Goal: Task Accomplishment & Management: Manage account settings

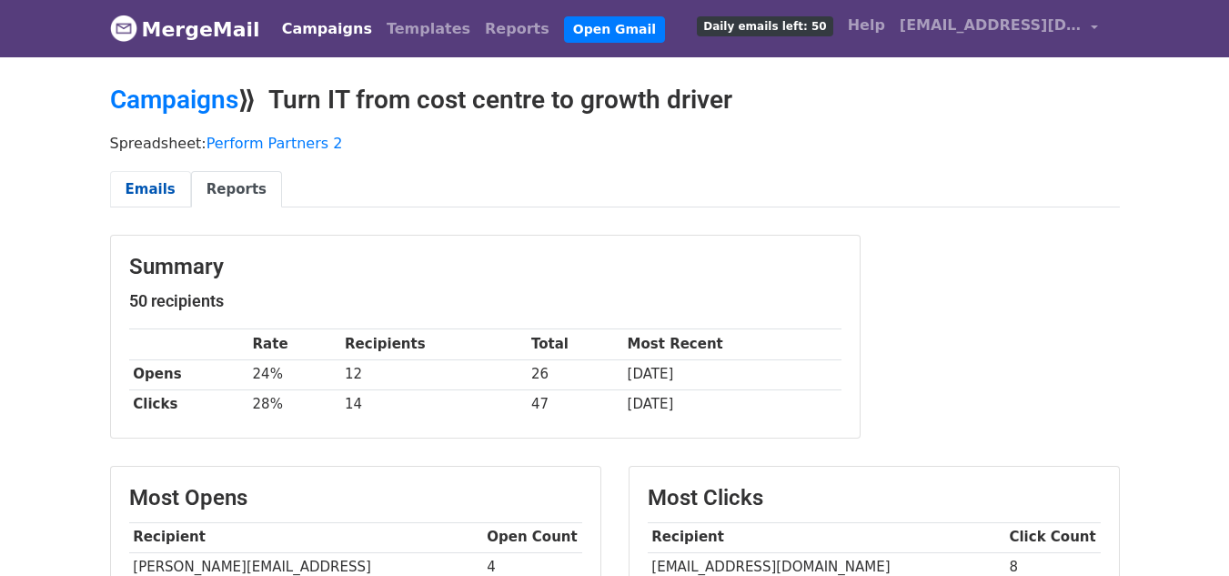
click at [128, 201] on link "Emails" at bounding box center [150, 189] width 81 height 37
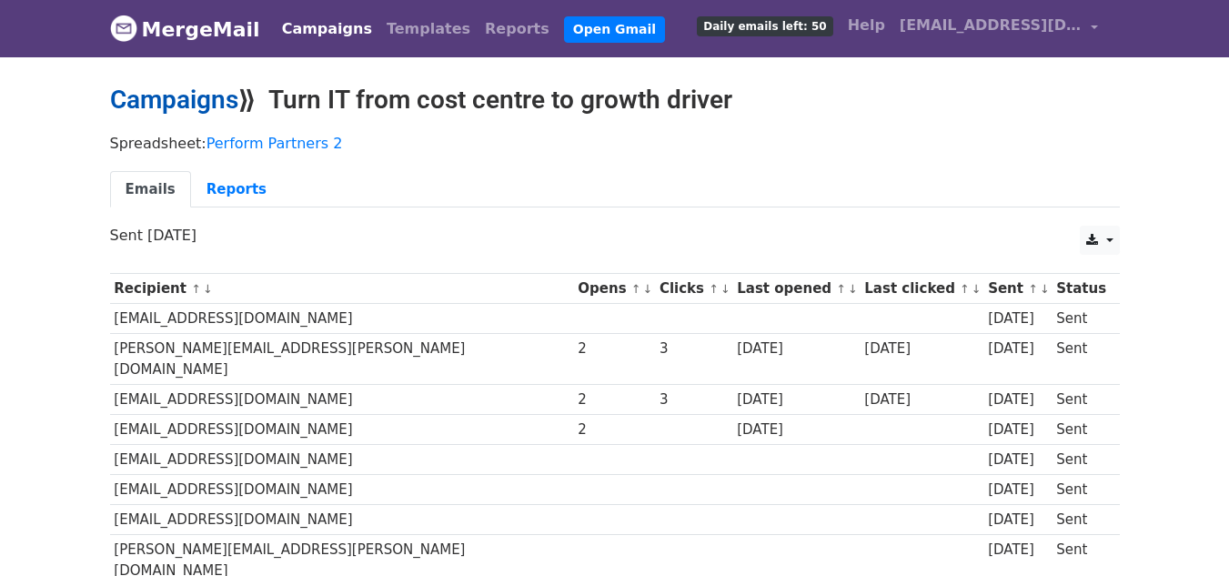
click at [179, 94] on link "Campaigns" at bounding box center [174, 100] width 128 height 30
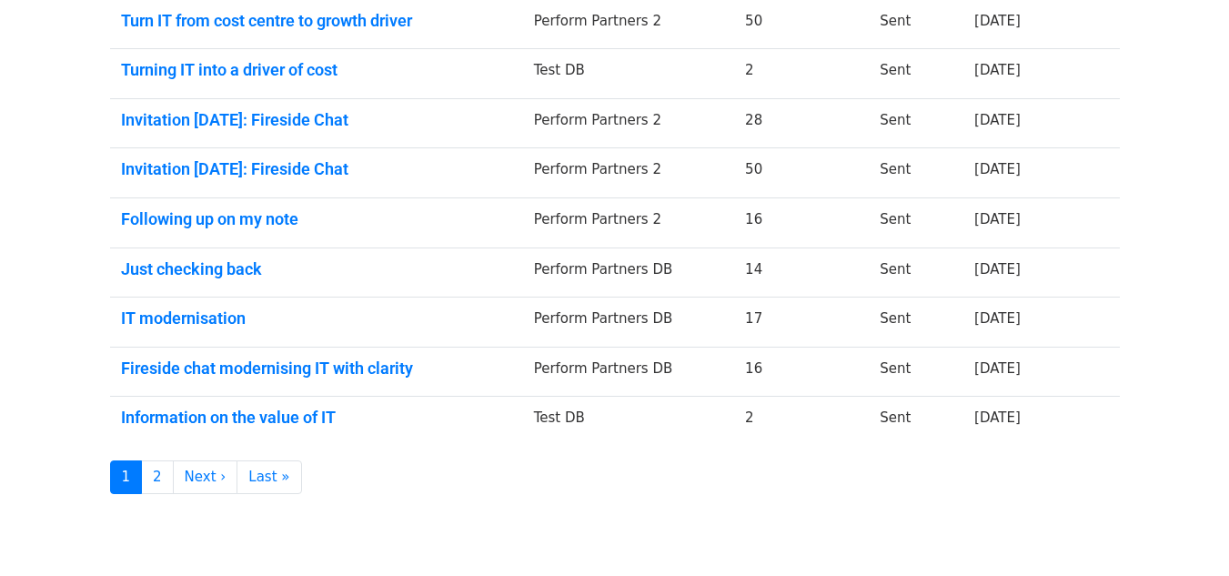
scroll to position [455, 0]
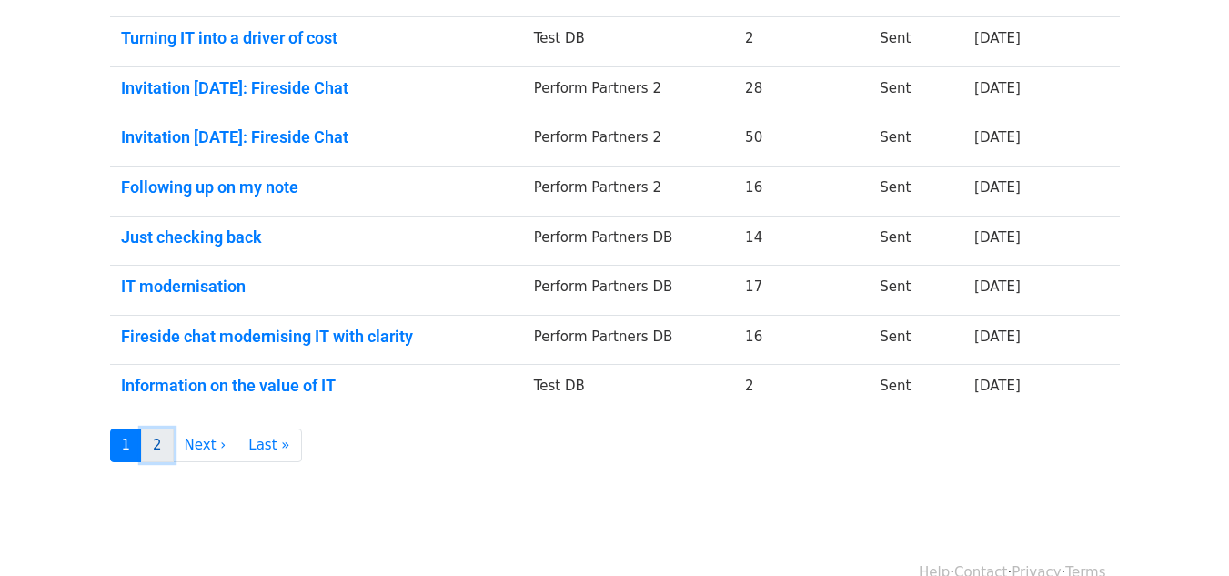
click at [159, 454] on link "2" at bounding box center [157, 445] width 33 height 34
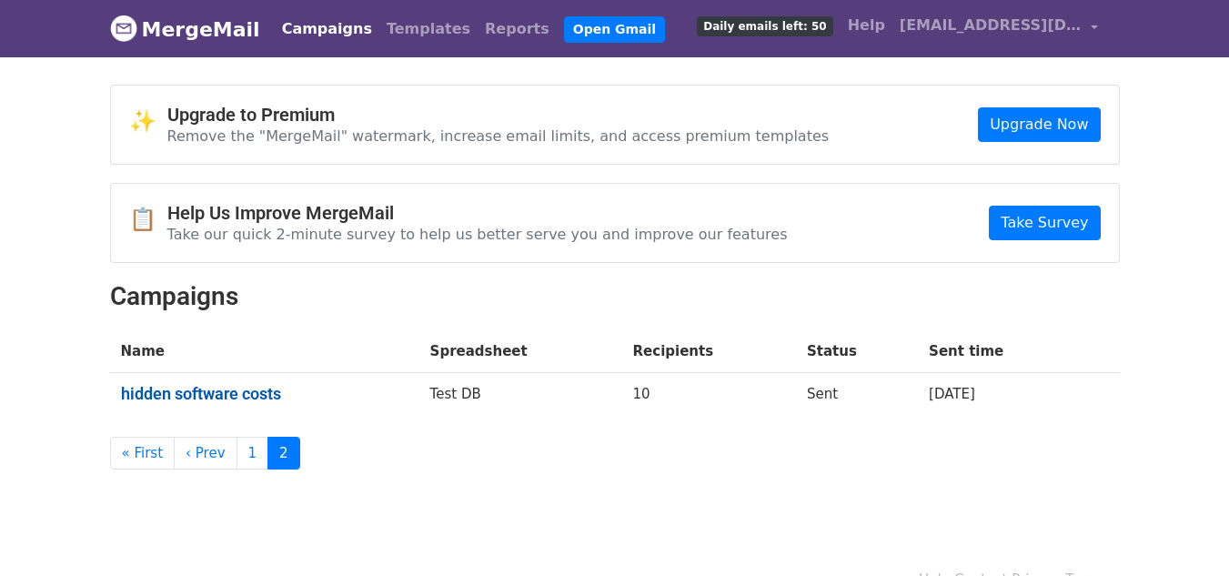
click at [236, 392] on link "hidden software costs" at bounding box center [264, 394] width 287 height 20
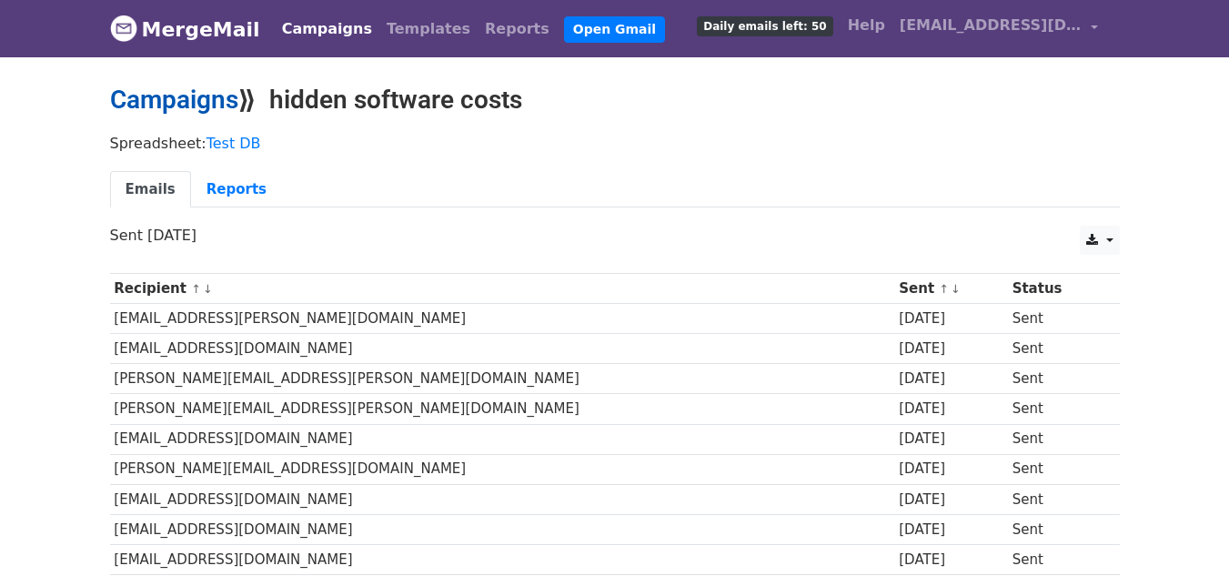
click at [139, 101] on link "Campaigns" at bounding box center [174, 100] width 128 height 30
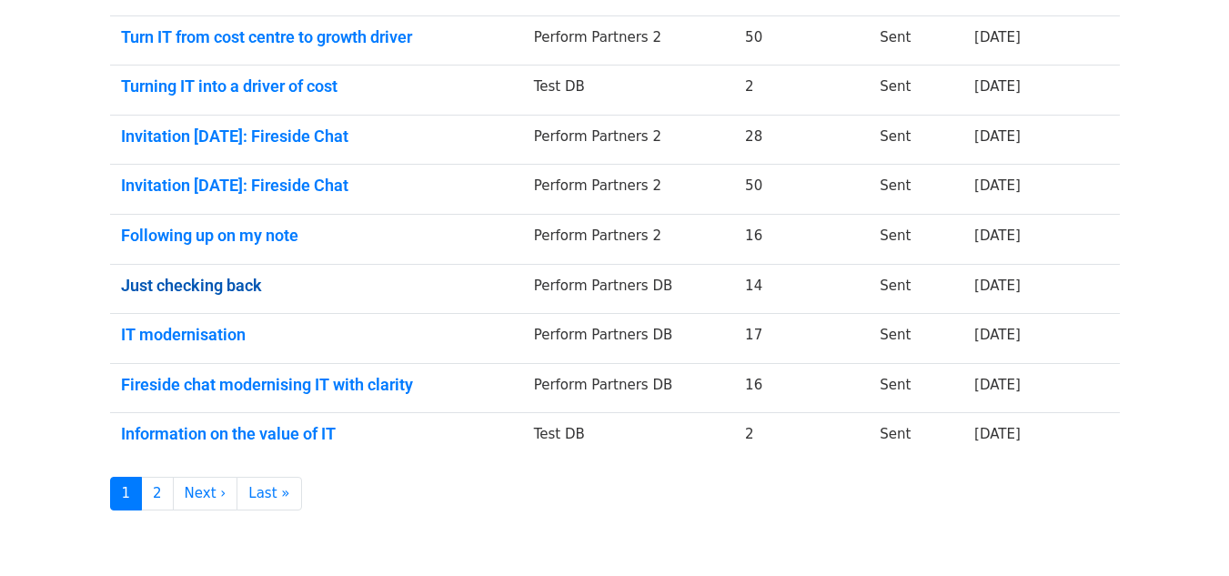
scroll to position [455, 0]
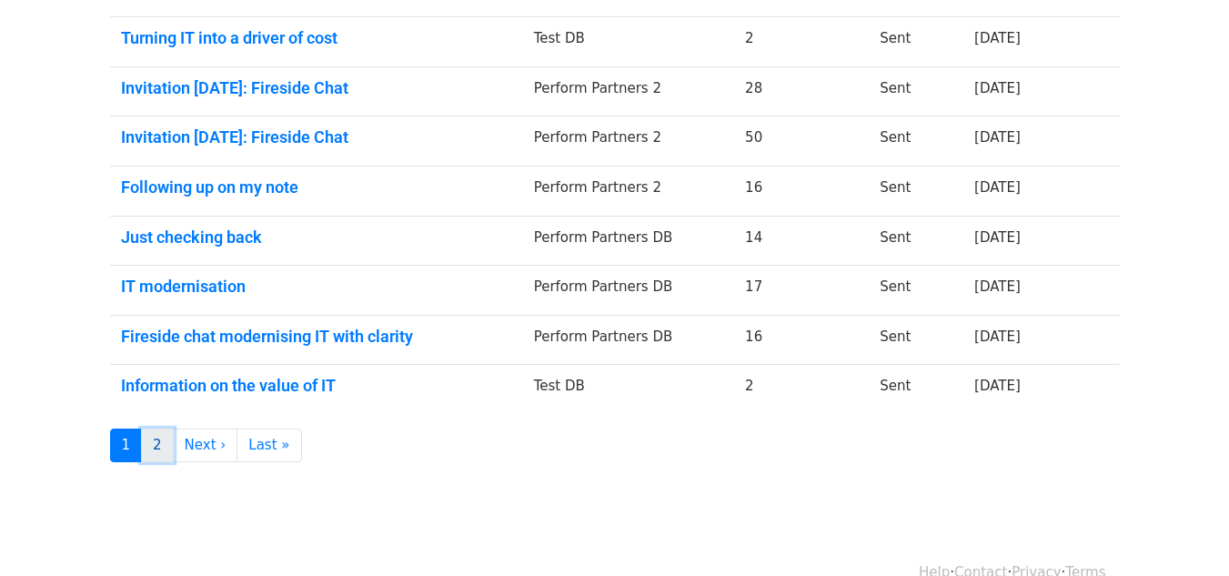
click at [152, 451] on link "2" at bounding box center [157, 445] width 33 height 34
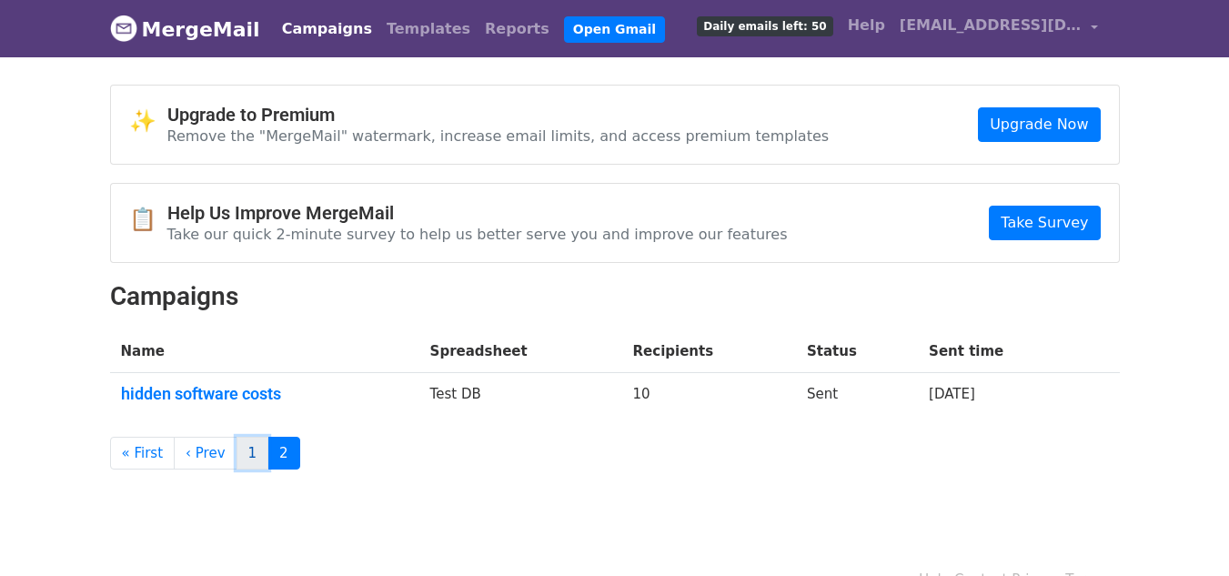
click at [236, 457] on link "1" at bounding box center [252, 454] width 33 height 34
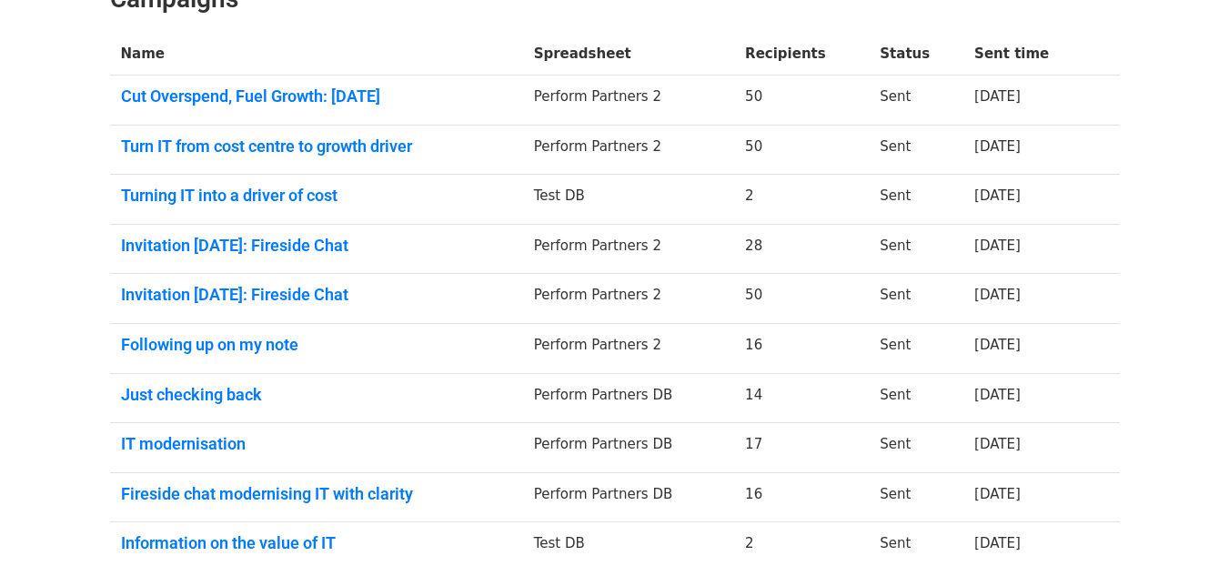
scroll to position [487, 0]
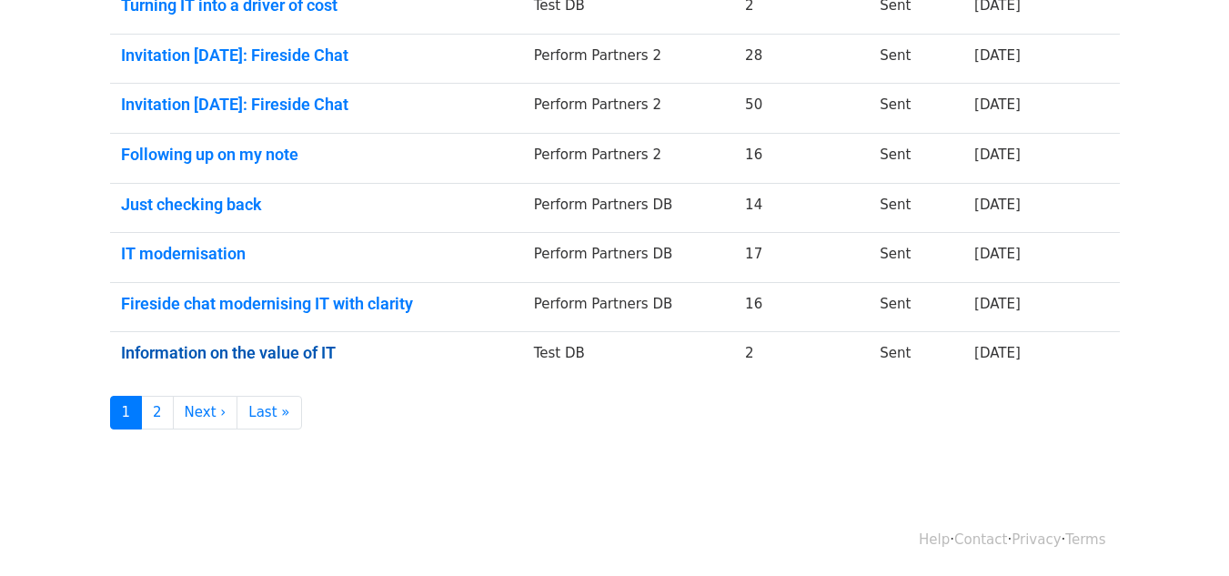
click at [248, 350] on link "Information on the value of IT" at bounding box center [316, 353] width 391 height 20
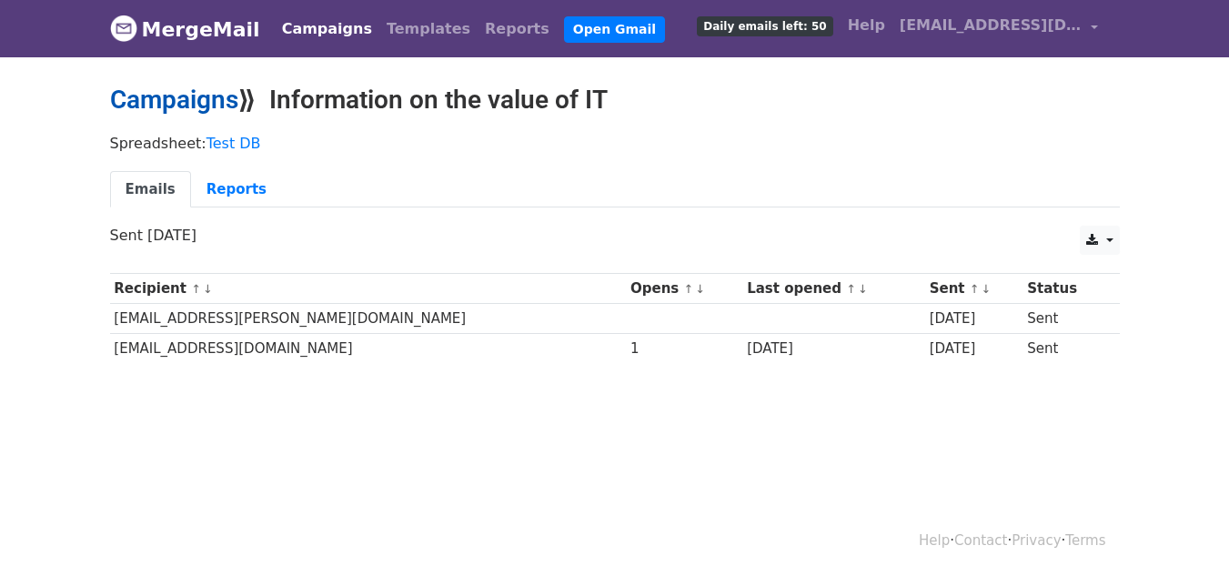
click at [153, 95] on link "Campaigns" at bounding box center [174, 100] width 128 height 30
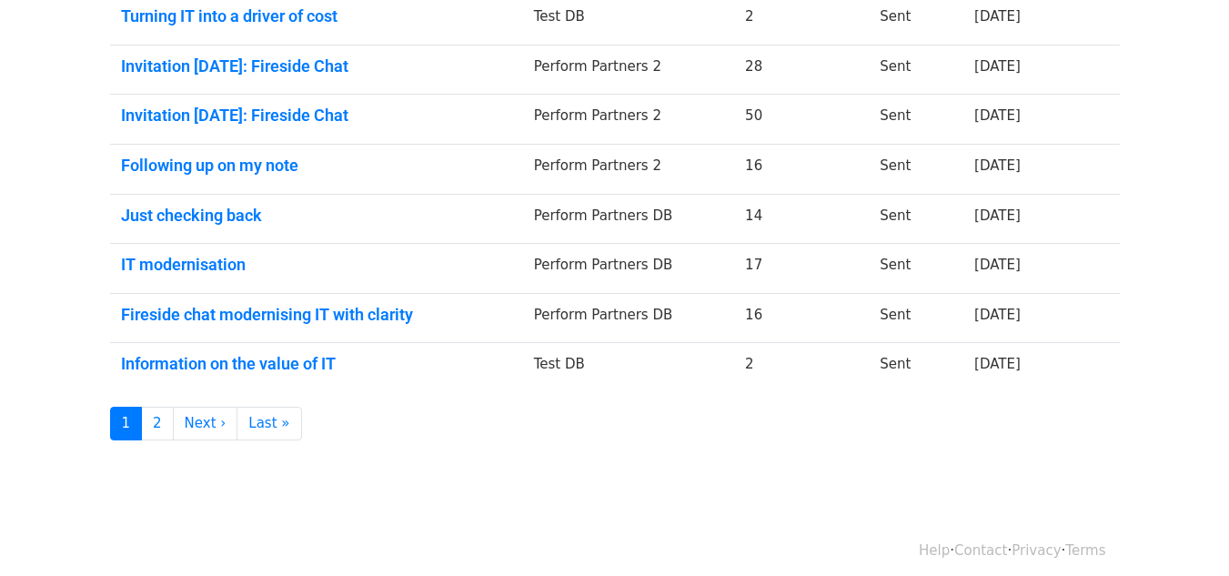
scroll to position [487, 0]
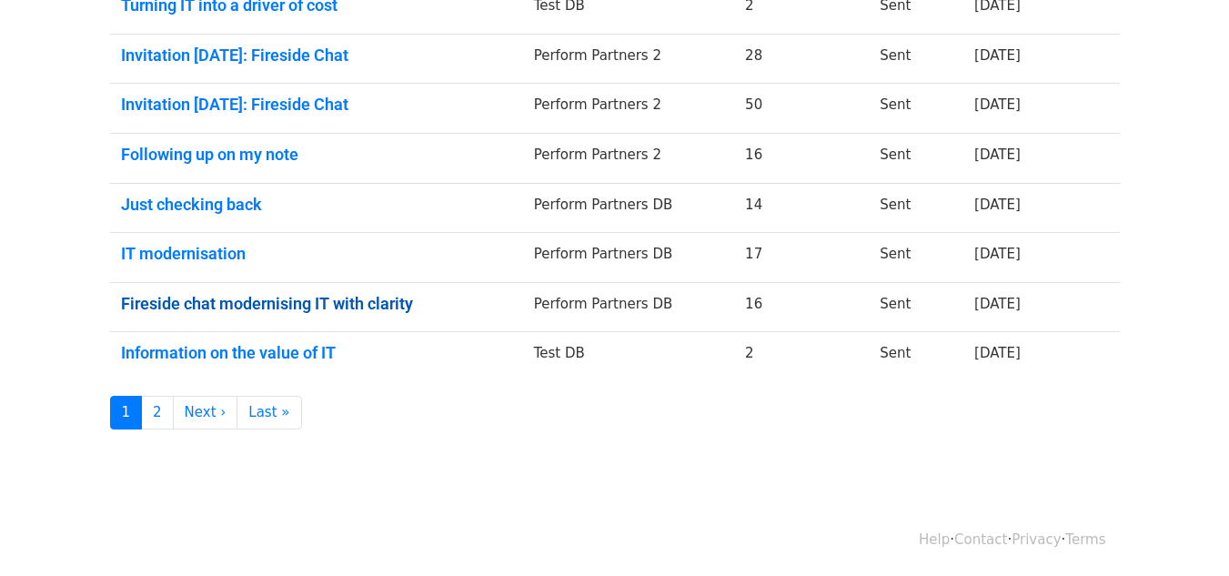
click at [215, 303] on link "Fireside chat modernising IT with clarity" at bounding box center [316, 304] width 391 height 20
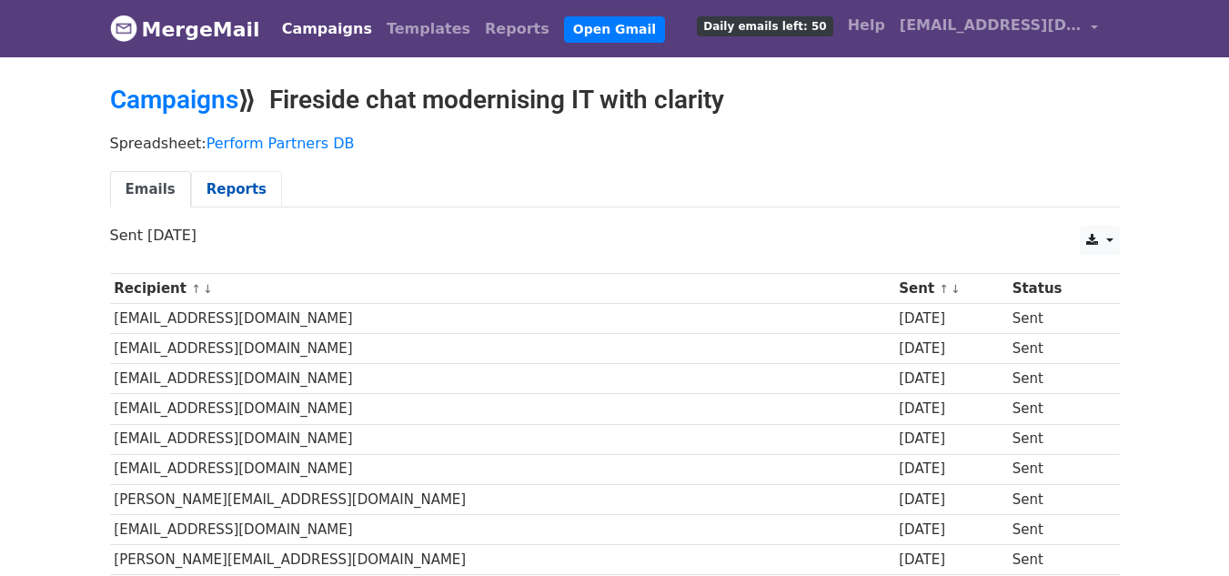
click at [213, 188] on link "Reports" at bounding box center [236, 189] width 91 height 37
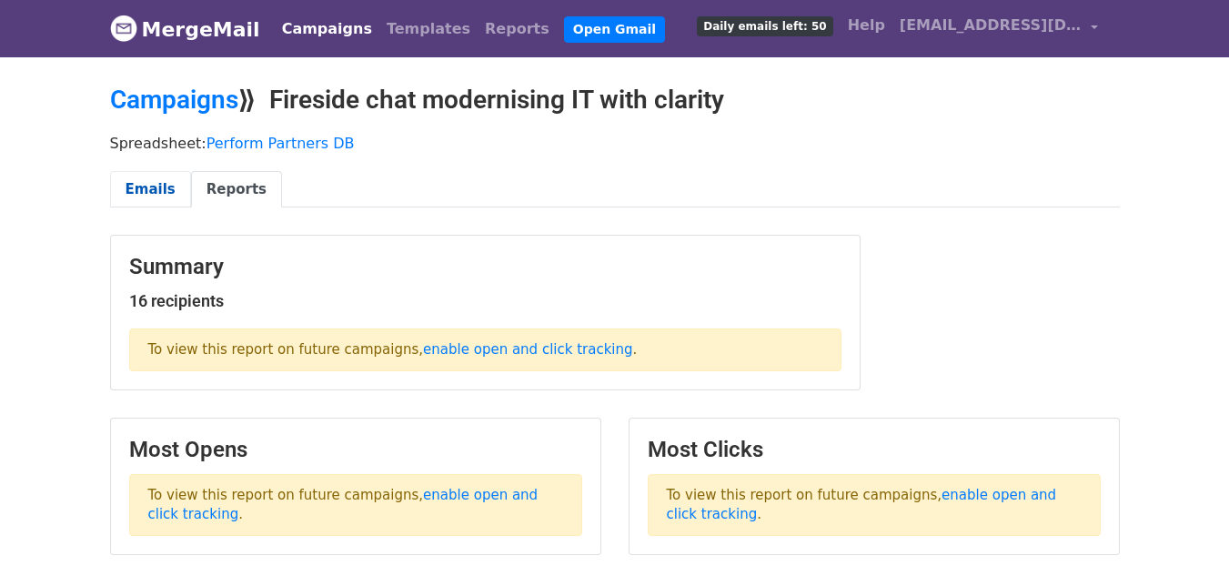
click at [146, 189] on link "Emails" at bounding box center [150, 189] width 81 height 37
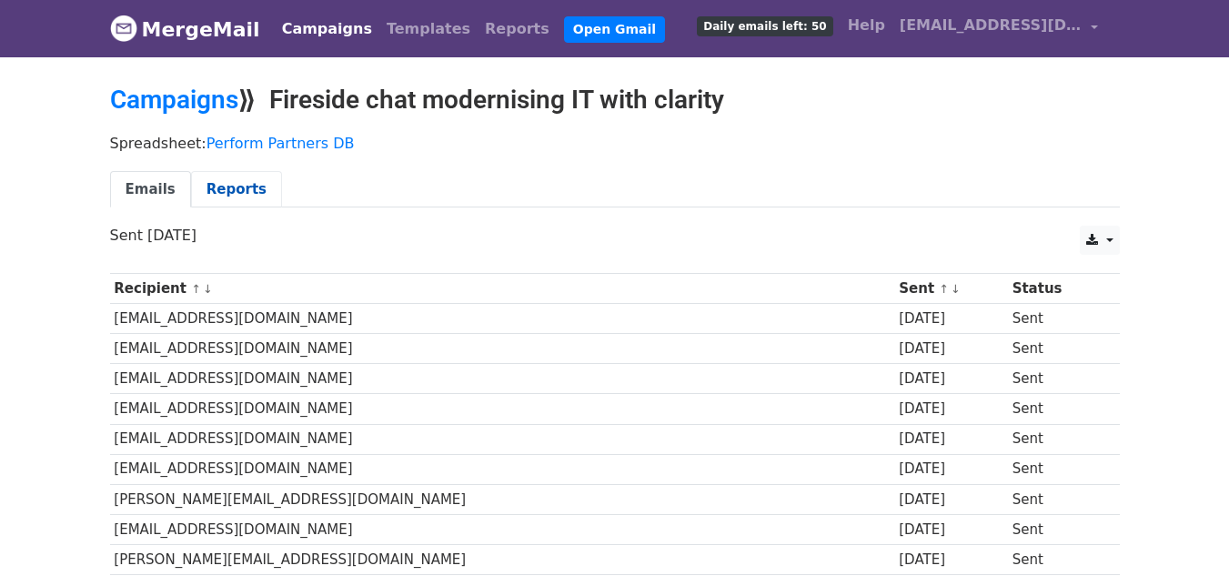
click at [217, 193] on link "Reports" at bounding box center [236, 189] width 91 height 37
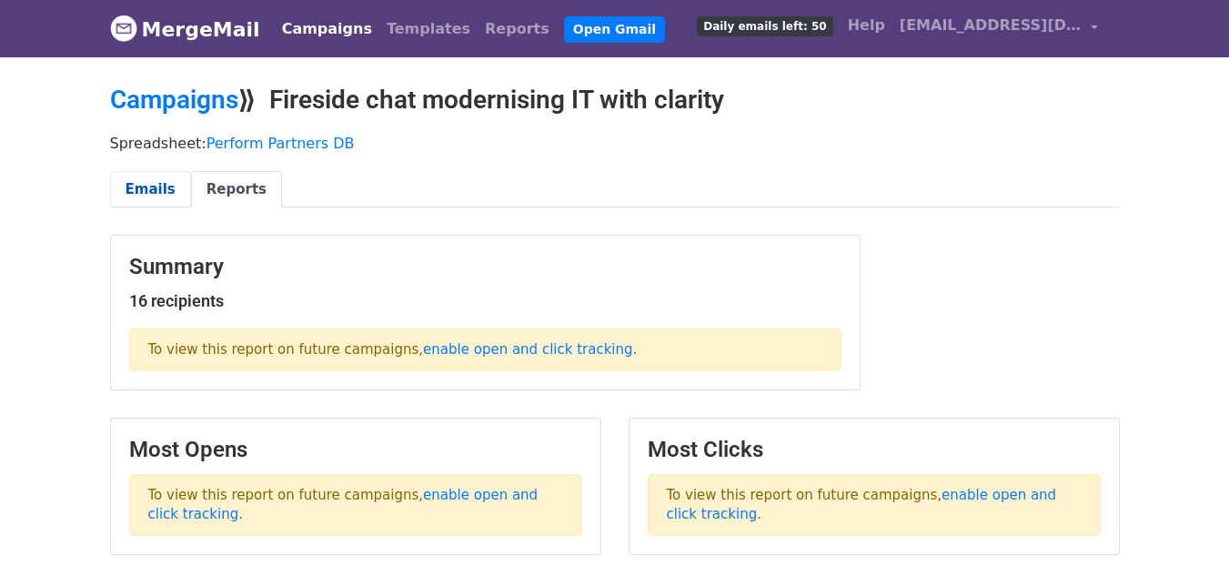
click at [162, 196] on link "Emails" at bounding box center [150, 189] width 81 height 37
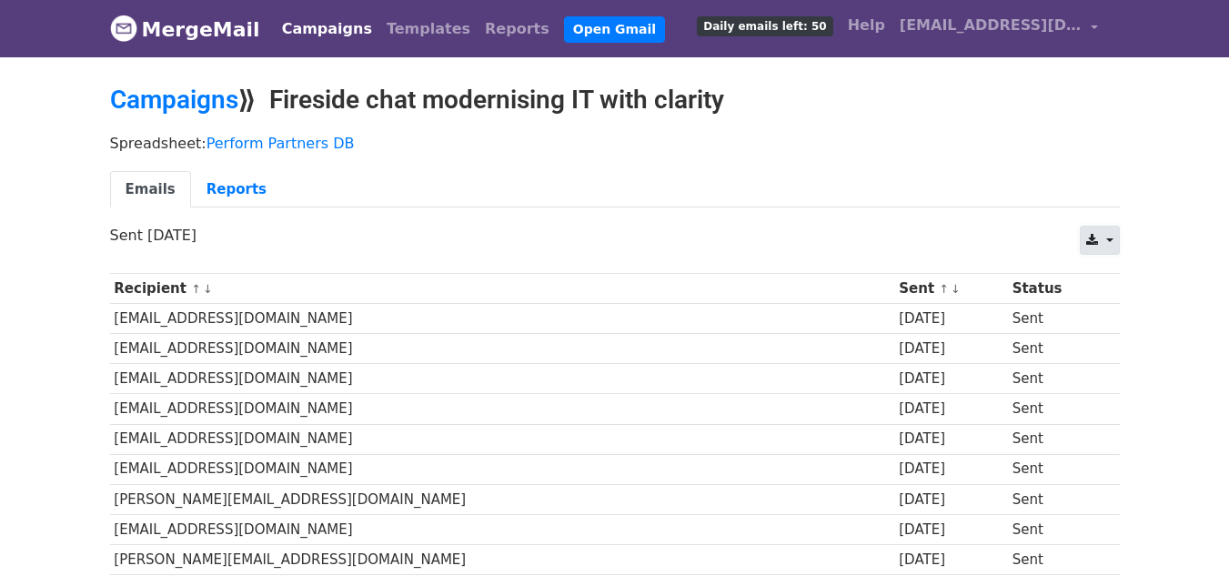
click at [1090, 237] on icon at bounding box center [1092, 240] width 12 height 13
click at [1112, 310] on link "Excel" at bounding box center [1121, 310] width 82 height 29
drag, startPoint x: 270, startPoint y: 94, endPoint x: 741, endPoint y: 110, distance: 471.4
click at [741, 110] on h2 "Campaigns ⟫ Fireside chat modernising IT with clarity" at bounding box center [615, 100] width 1010 height 31
copy h2 "Fireside chat modernising IT with clarity"
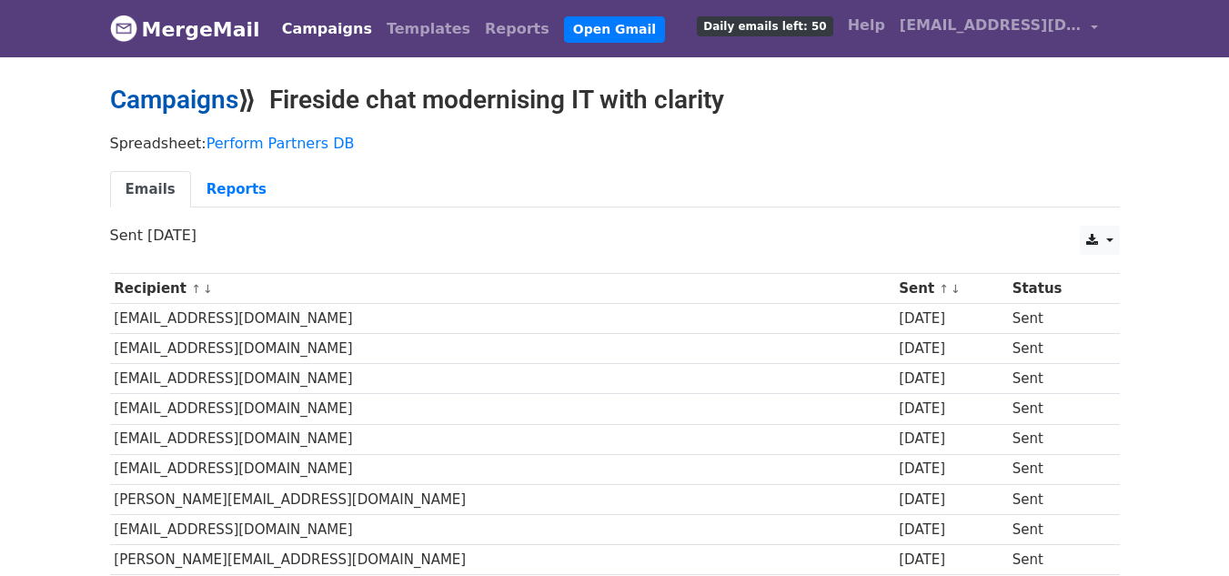
click at [205, 104] on link "Campaigns" at bounding box center [174, 100] width 128 height 30
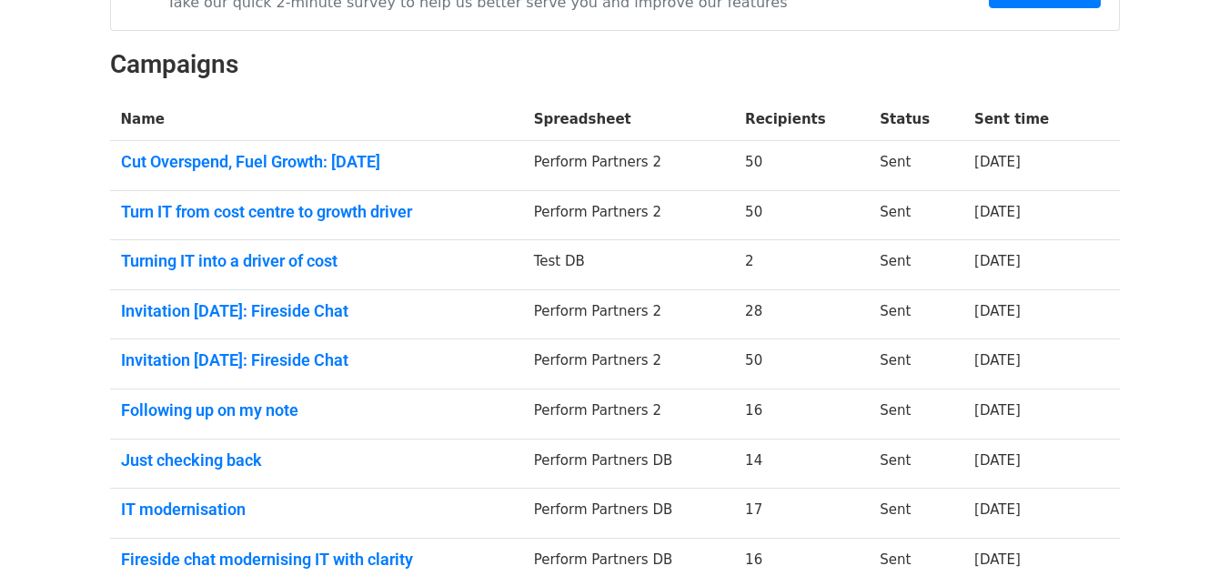
scroll to position [455, 0]
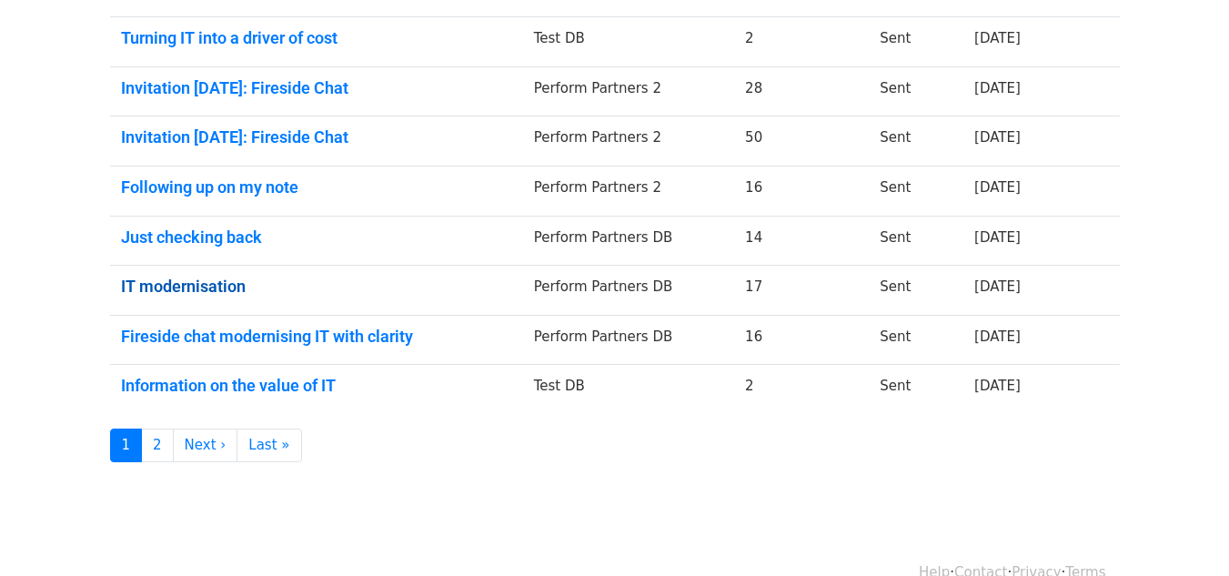
click at [210, 279] on link "IT modernisation" at bounding box center [316, 286] width 391 height 20
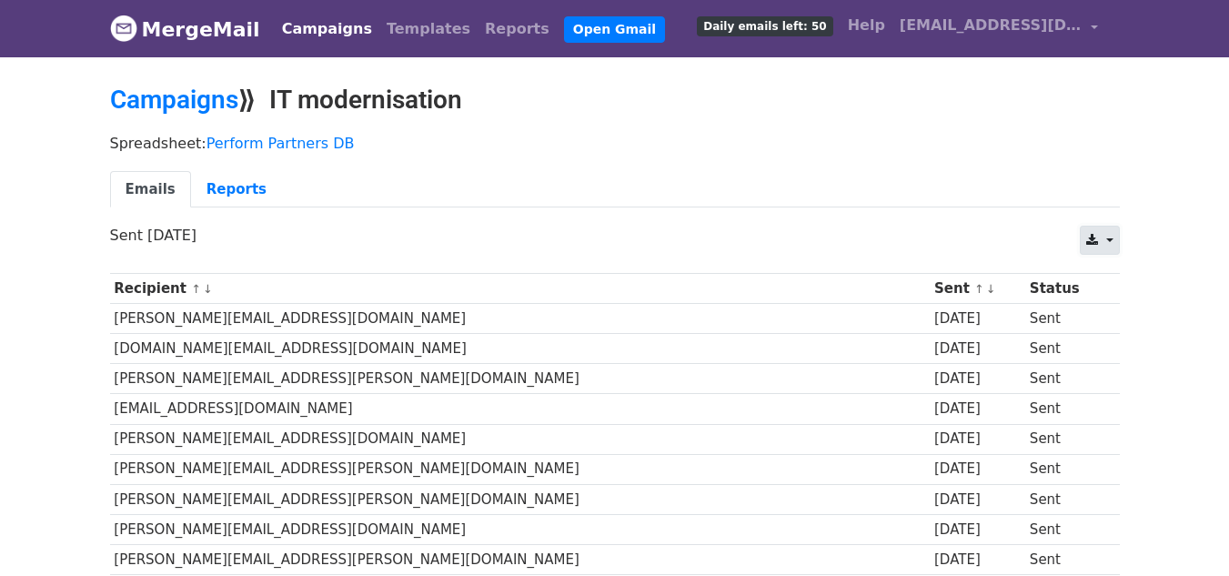
click at [1094, 234] on icon at bounding box center [1092, 240] width 12 height 13
click at [1133, 303] on link "Excel" at bounding box center [1121, 310] width 82 height 29
drag, startPoint x: 281, startPoint y: 99, endPoint x: 473, endPoint y: 106, distance: 192.0
click at [473, 106] on h2 "Campaigns ⟫ IT modernisation" at bounding box center [615, 100] width 1010 height 31
copy h2 "IT modernisation"
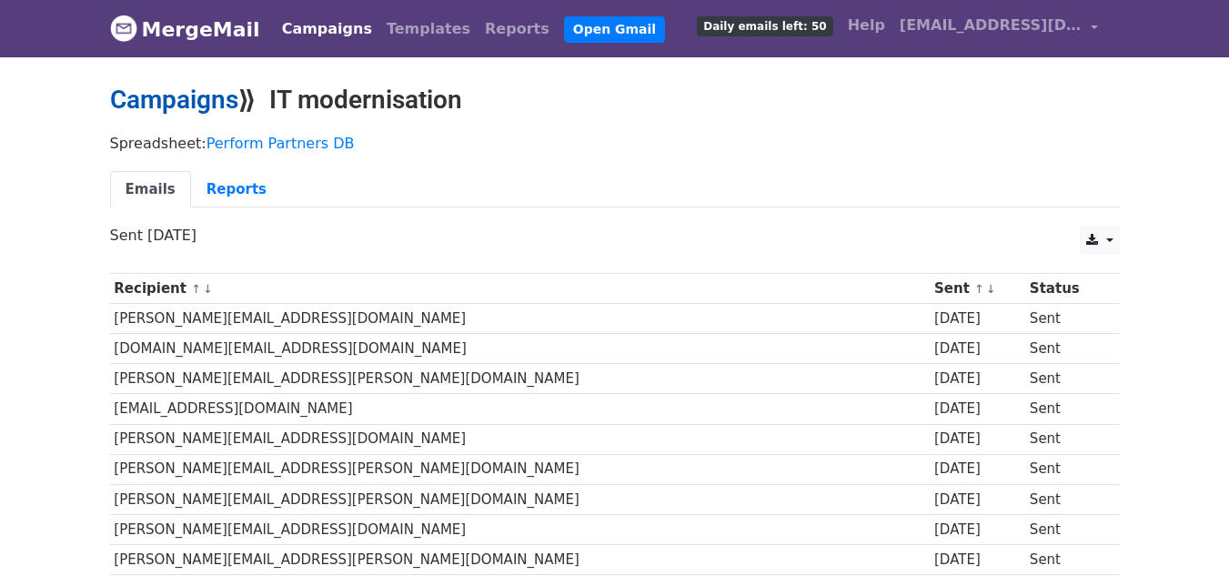
click at [167, 103] on link "Campaigns" at bounding box center [174, 100] width 128 height 30
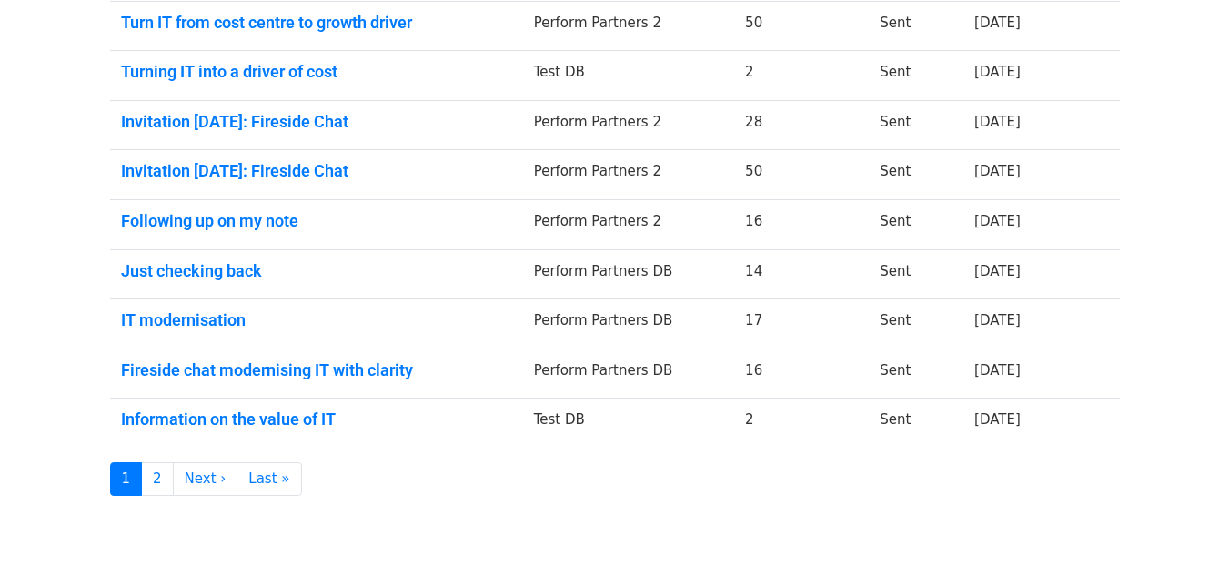
scroll to position [487, 0]
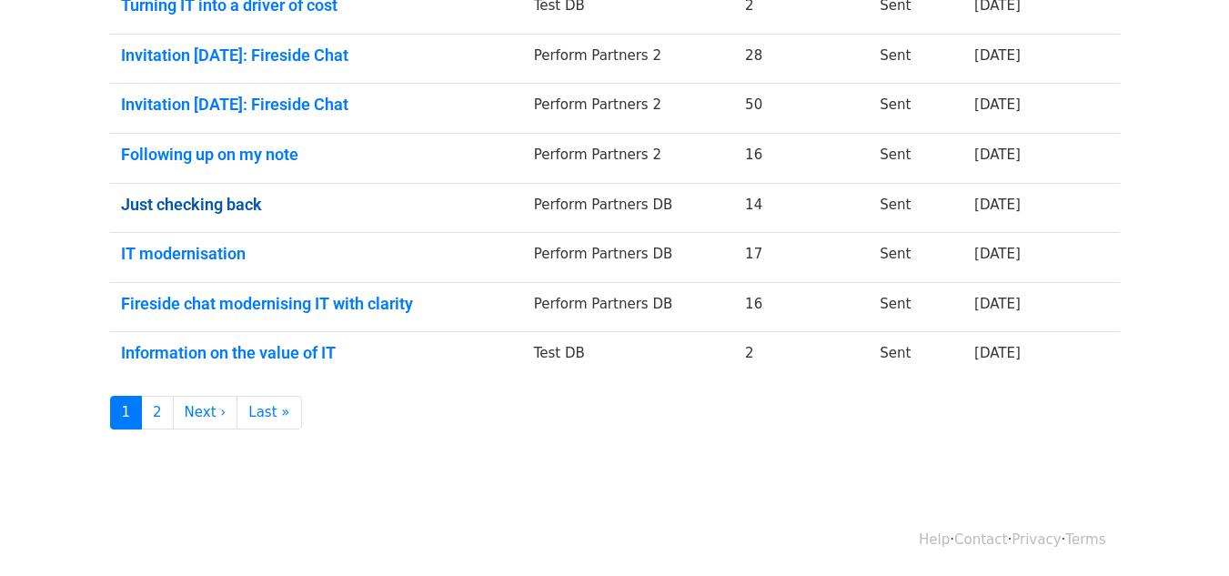
click at [171, 208] on link "Just checking back" at bounding box center [316, 205] width 391 height 20
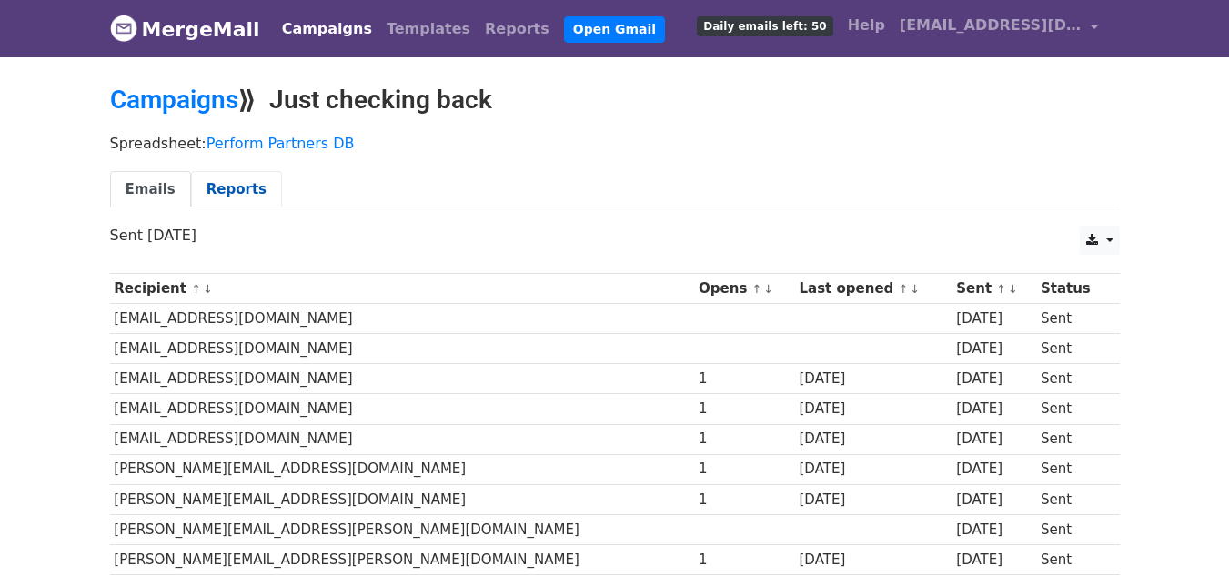
click at [214, 185] on link "Reports" at bounding box center [236, 189] width 91 height 37
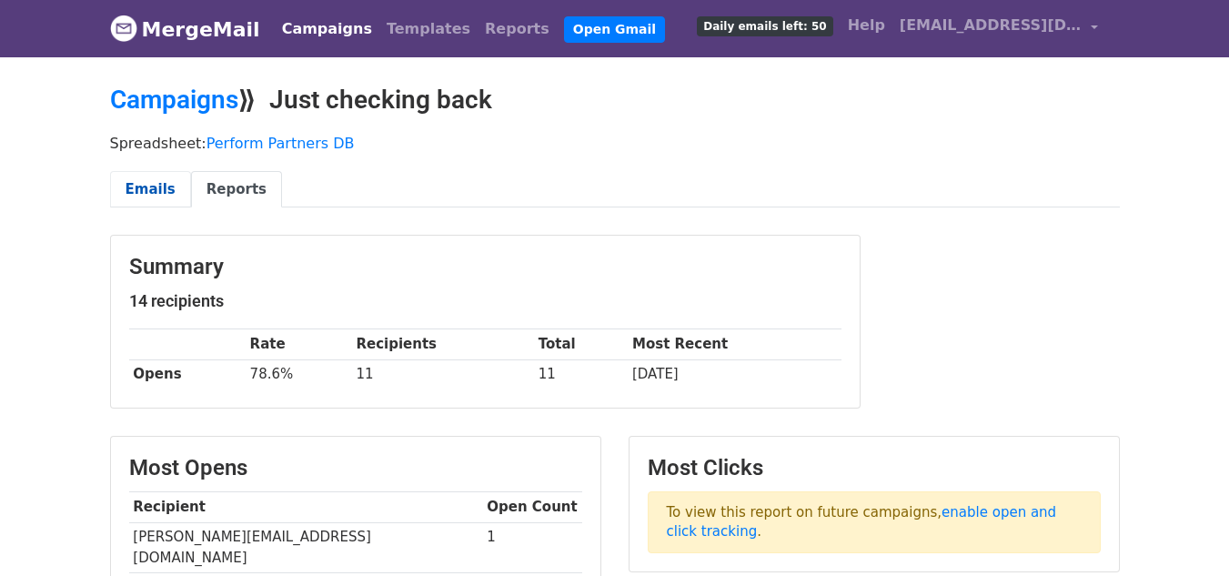
click at [151, 194] on link "Emails" at bounding box center [150, 189] width 81 height 37
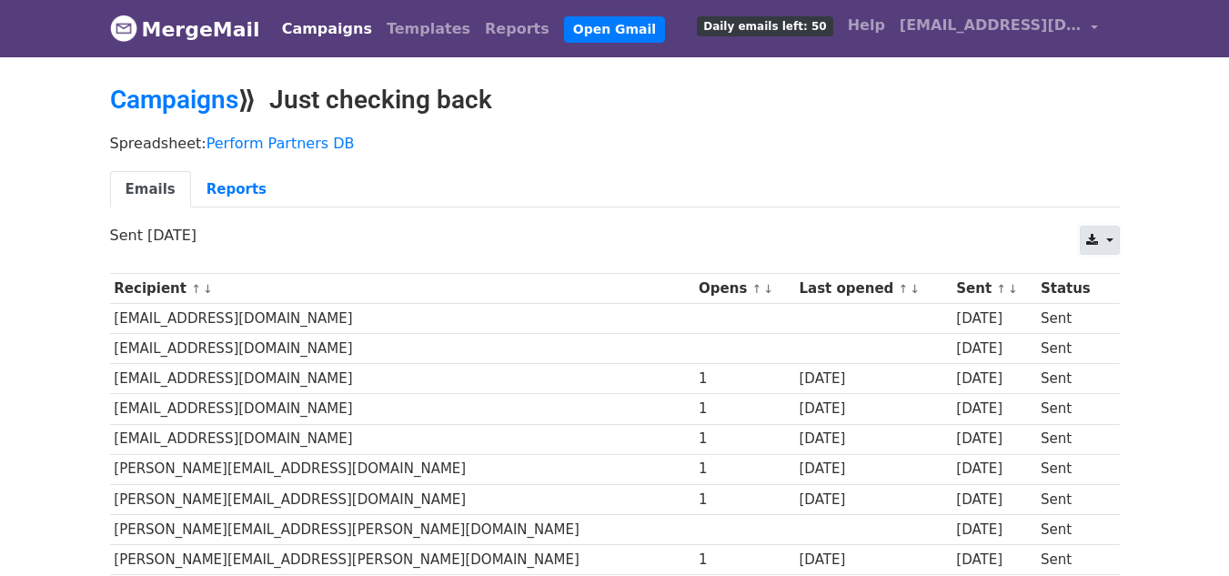
click at [1098, 236] on icon at bounding box center [1092, 240] width 12 height 13
click at [1124, 312] on link "Excel" at bounding box center [1121, 310] width 82 height 29
drag, startPoint x: 280, startPoint y: 99, endPoint x: 500, endPoint y: 101, distance: 220.1
click at [500, 101] on h2 "Campaigns ⟫ Just checking back" at bounding box center [615, 100] width 1010 height 31
copy h2 "Just checking back"
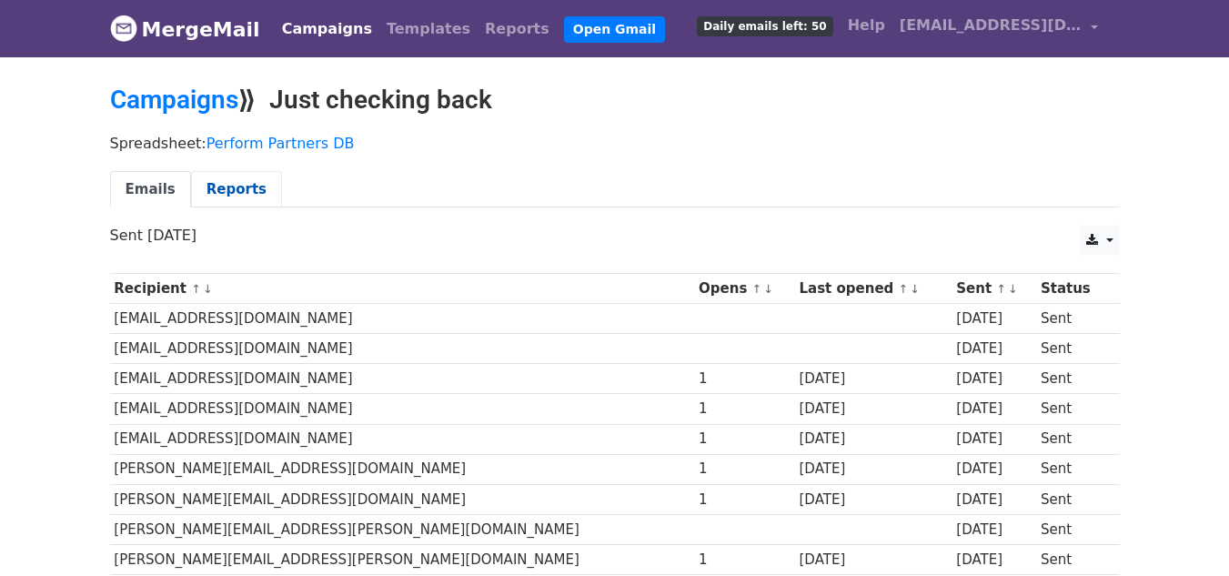
click at [227, 199] on link "Reports" at bounding box center [236, 189] width 91 height 37
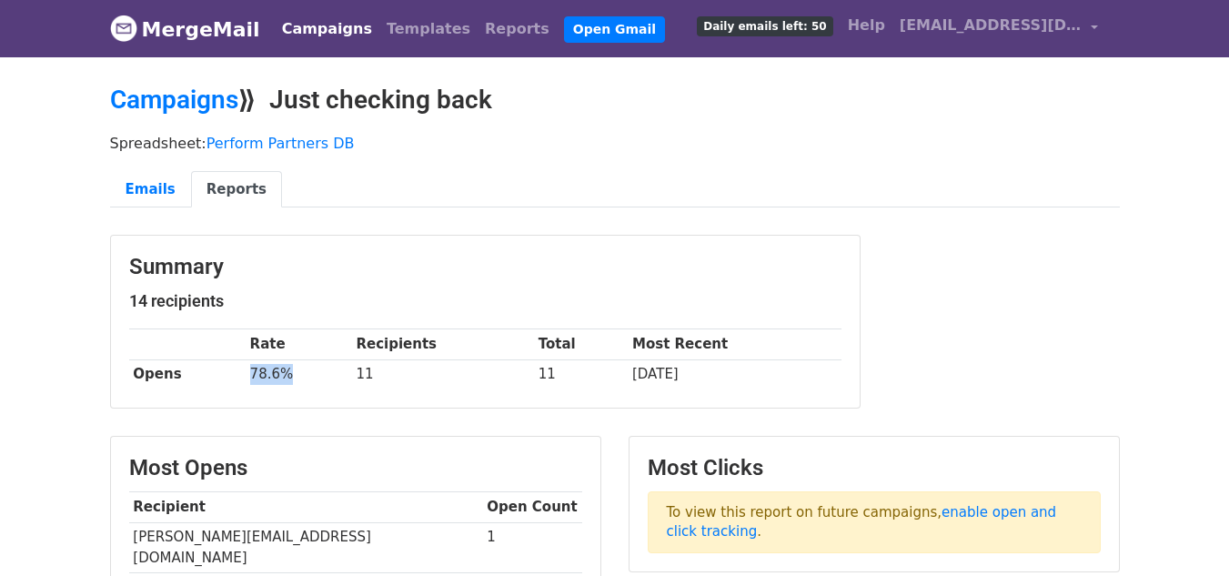
drag, startPoint x: 218, startPoint y: 375, endPoint x: 288, endPoint y: 375, distance: 70.0
click at [288, 375] on tr "Opens 78.6% 11 11 5 days ago" at bounding box center [485, 374] width 712 height 30
click at [151, 190] on link "Emails" at bounding box center [150, 189] width 81 height 37
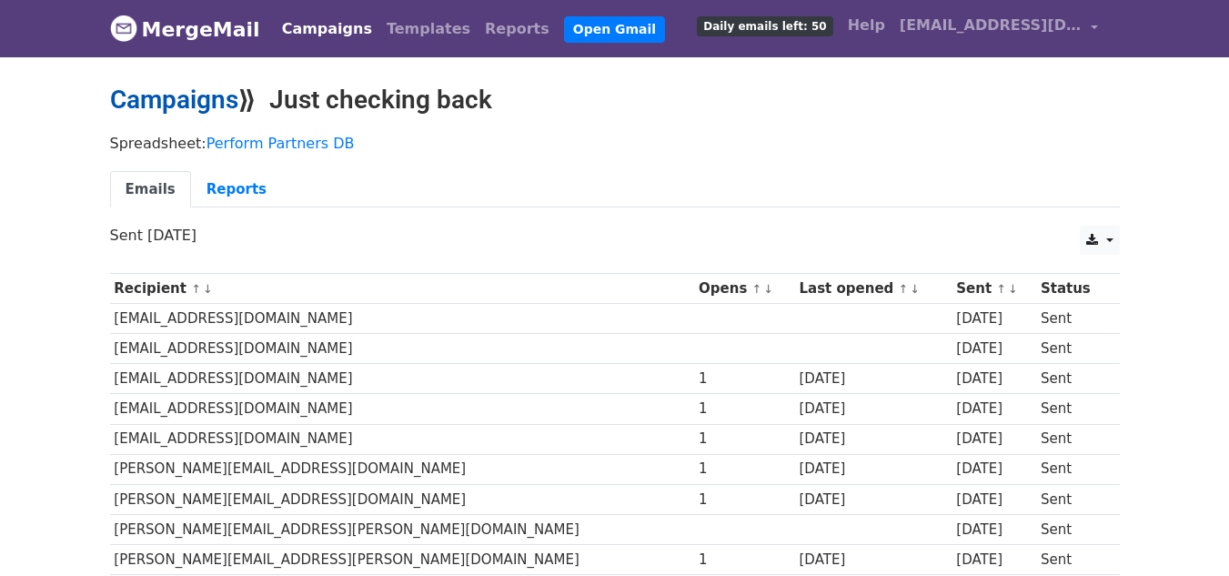
click at [160, 106] on link "Campaigns" at bounding box center [174, 100] width 128 height 30
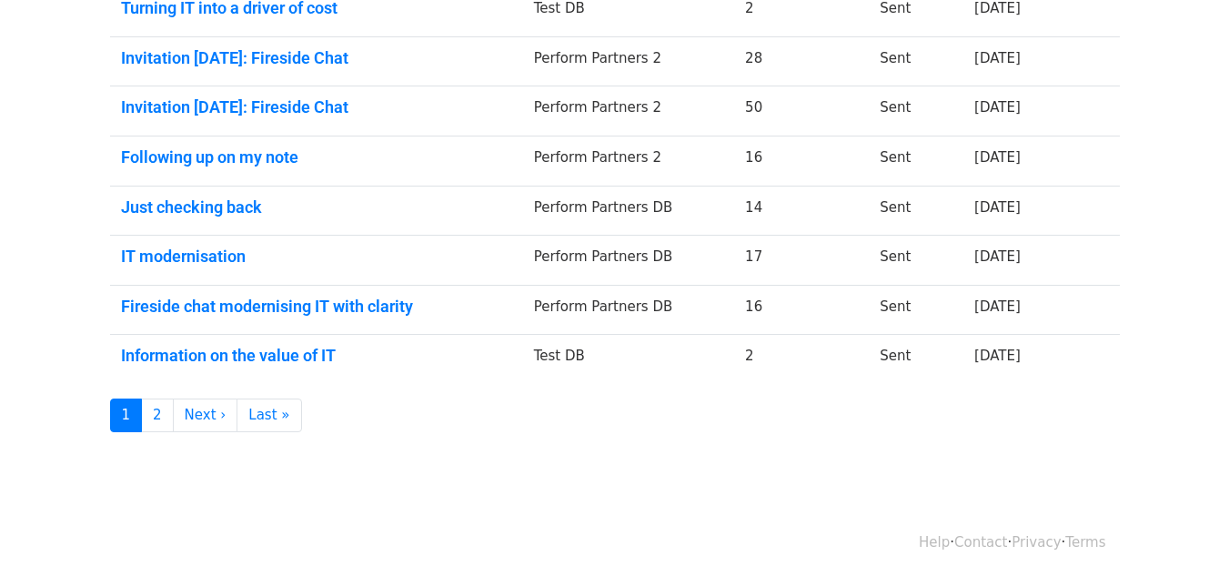
scroll to position [487, 0]
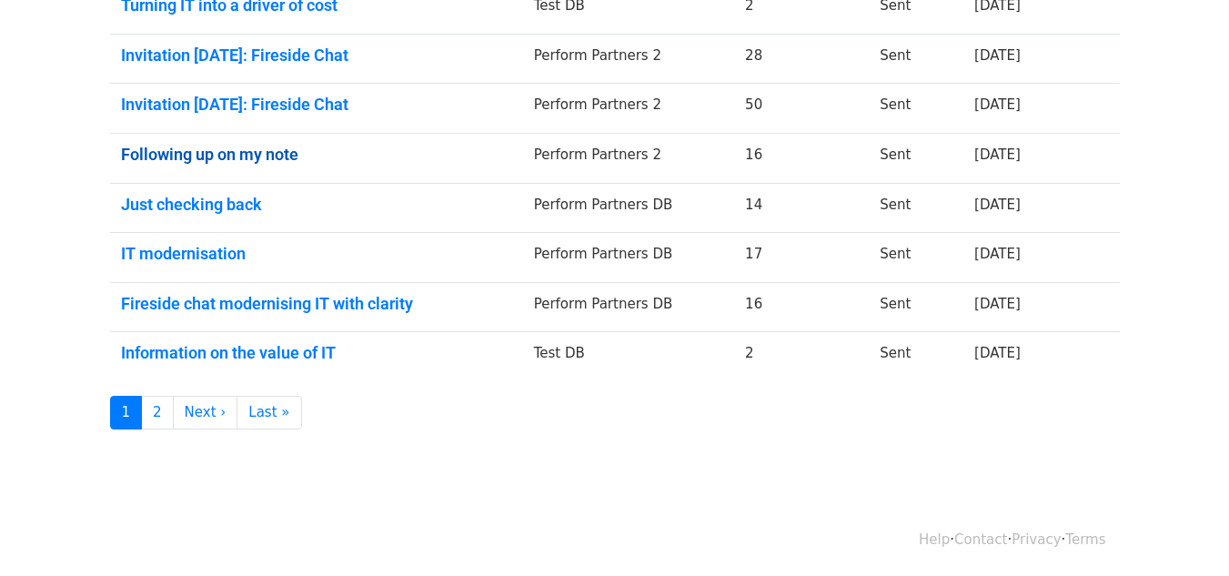
click at [197, 159] on link "Following up on my note" at bounding box center [316, 155] width 391 height 20
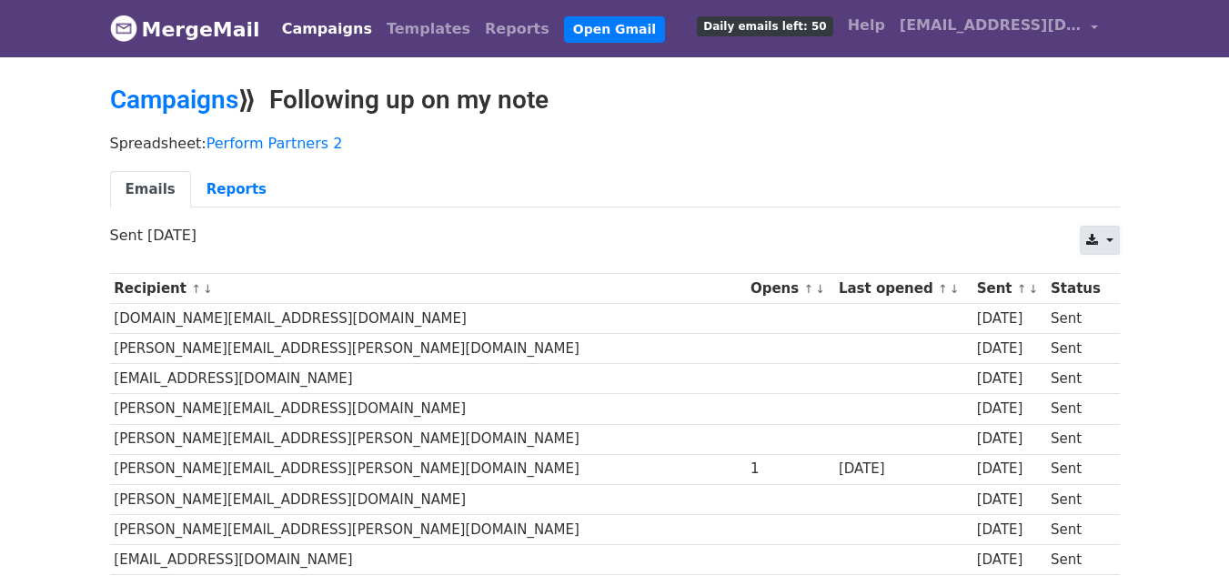
click at [1097, 244] on icon at bounding box center [1092, 240] width 12 height 13
click at [1116, 313] on link "Excel" at bounding box center [1121, 310] width 82 height 29
click at [224, 196] on link "Reports" at bounding box center [236, 189] width 91 height 37
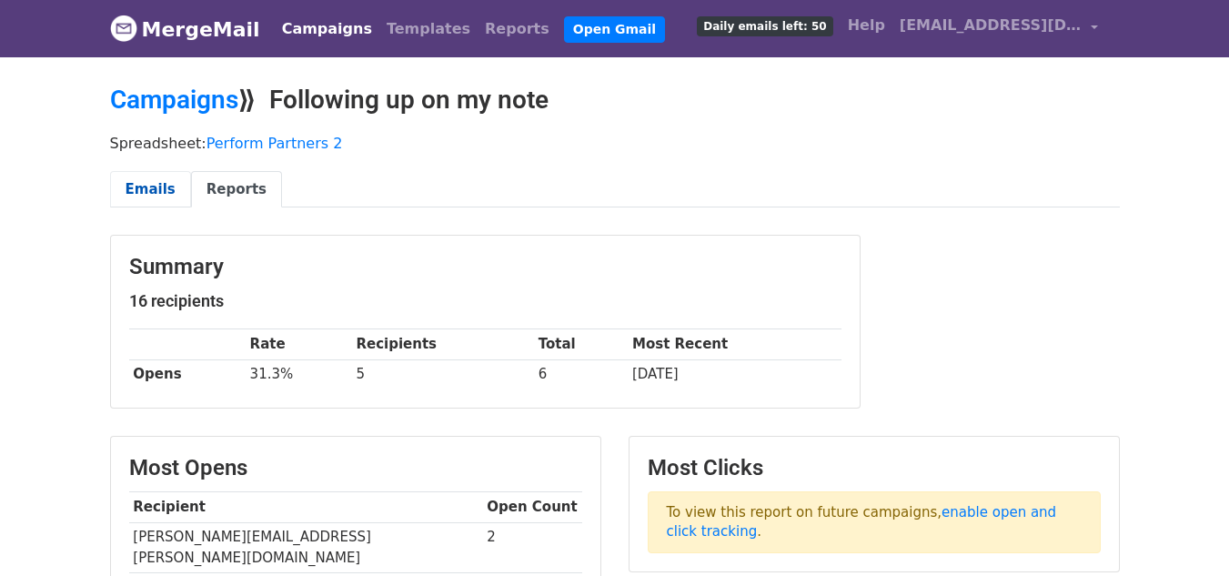
click at [158, 193] on link "Emails" at bounding box center [150, 189] width 81 height 37
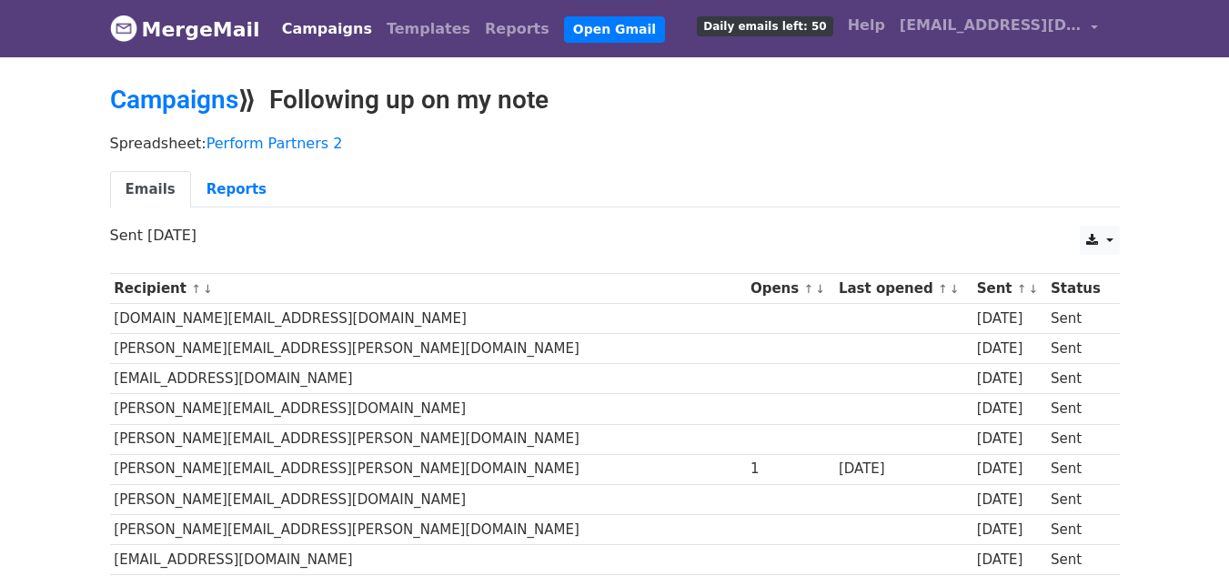
drag, startPoint x: 283, startPoint y: 93, endPoint x: 552, endPoint y: 110, distance: 269.8
click at [552, 110] on h2 "Campaigns ⟫ Following up on my note" at bounding box center [615, 100] width 1010 height 31
copy h2 "Following up on my note"
click at [166, 98] on link "Campaigns" at bounding box center [174, 100] width 128 height 30
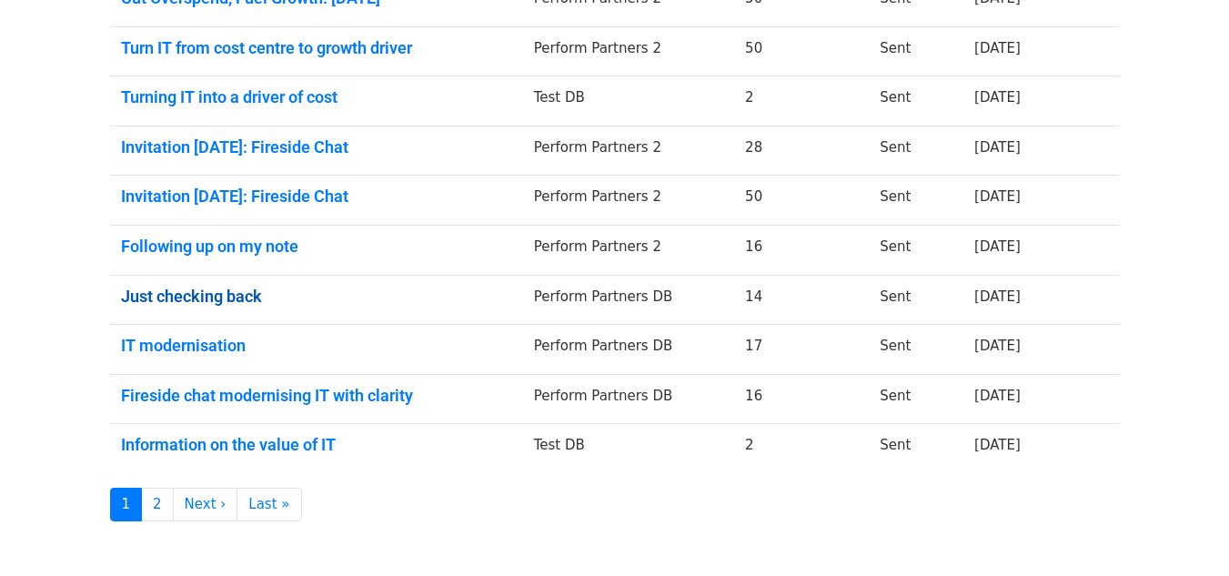
scroll to position [364, 0]
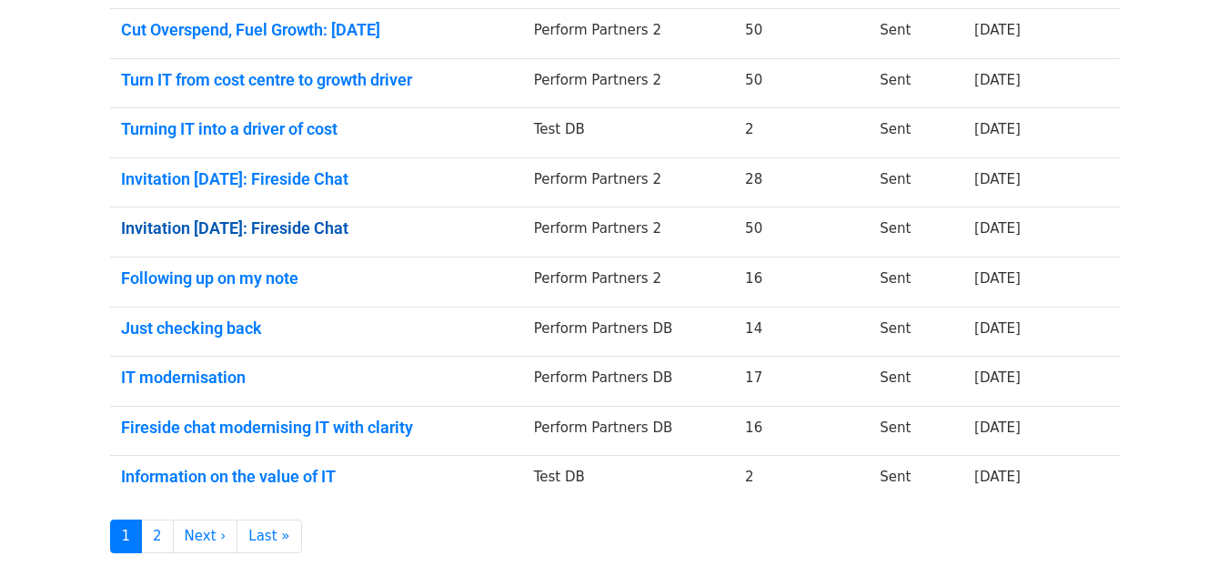
click at [294, 223] on link "Invitation [DATE]: Fireside Chat" at bounding box center [316, 228] width 391 height 20
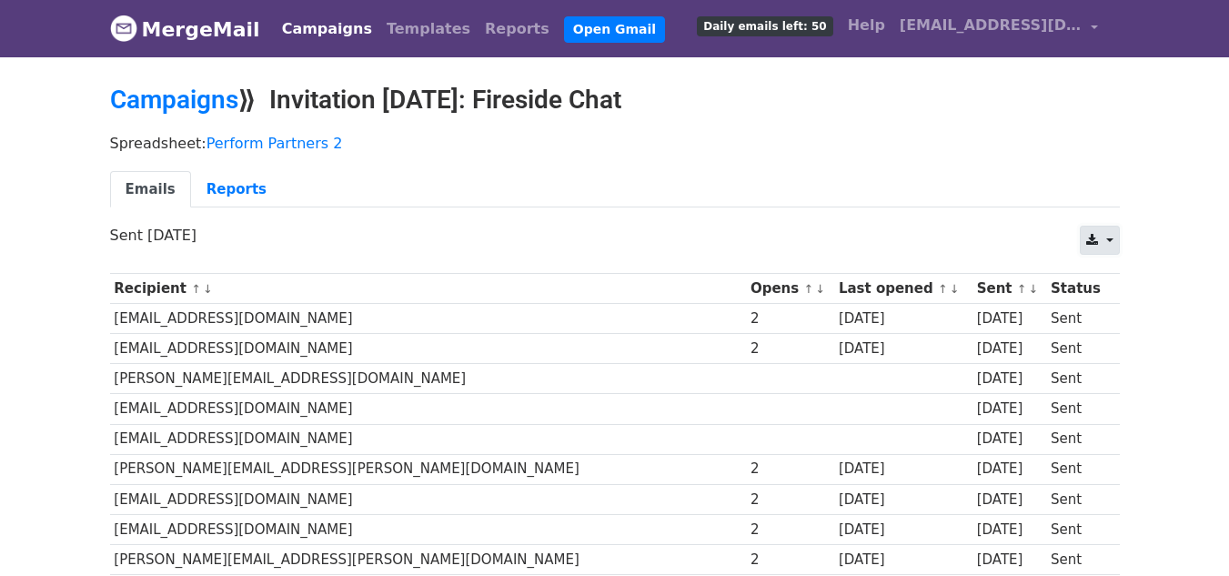
click at [1092, 238] on icon at bounding box center [1092, 240] width 12 height 13
click at [1100, 305] on link "Excel" at bounding box center [1121, 310] width 82 height 29
drag, startPoint x: 276, startPoint y: 95, endPoint x: 708, endPoint y: 112, distance: 432.3
click at [708, 112] on h2 "Campaigns ⟫ Invitation 9 September: Fireside Chat" at bounding box center [615, 100] width 1010 height 31
copy h2 "Invitation 9 September: Fireside Chat"
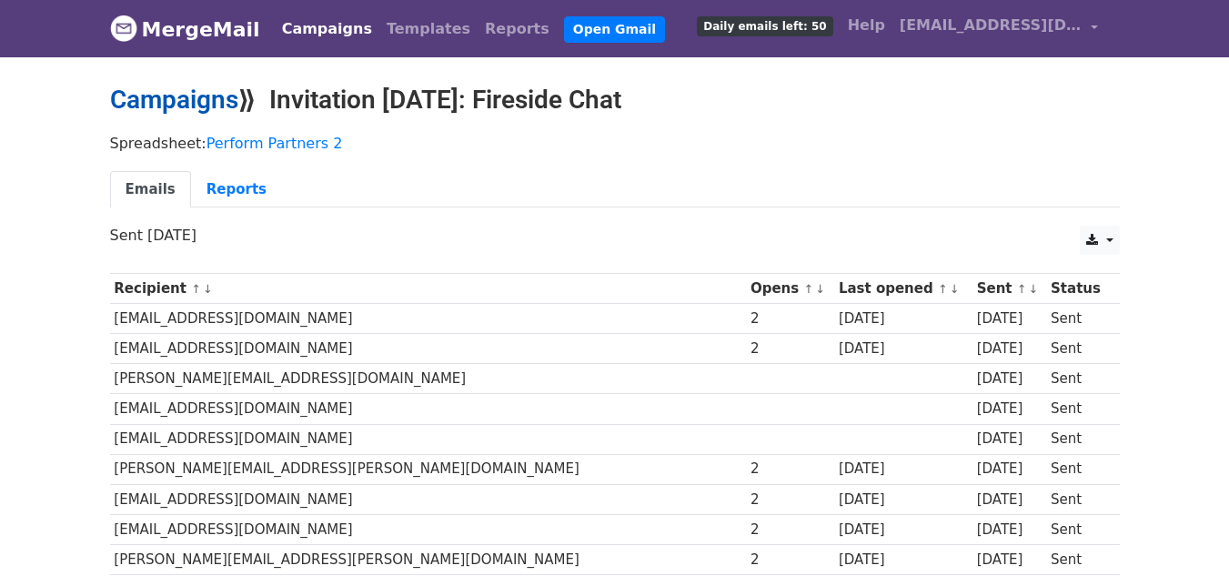
click at [181, 106] on link "Campaigns" at bounding box center [174, 100] width 128 height 30
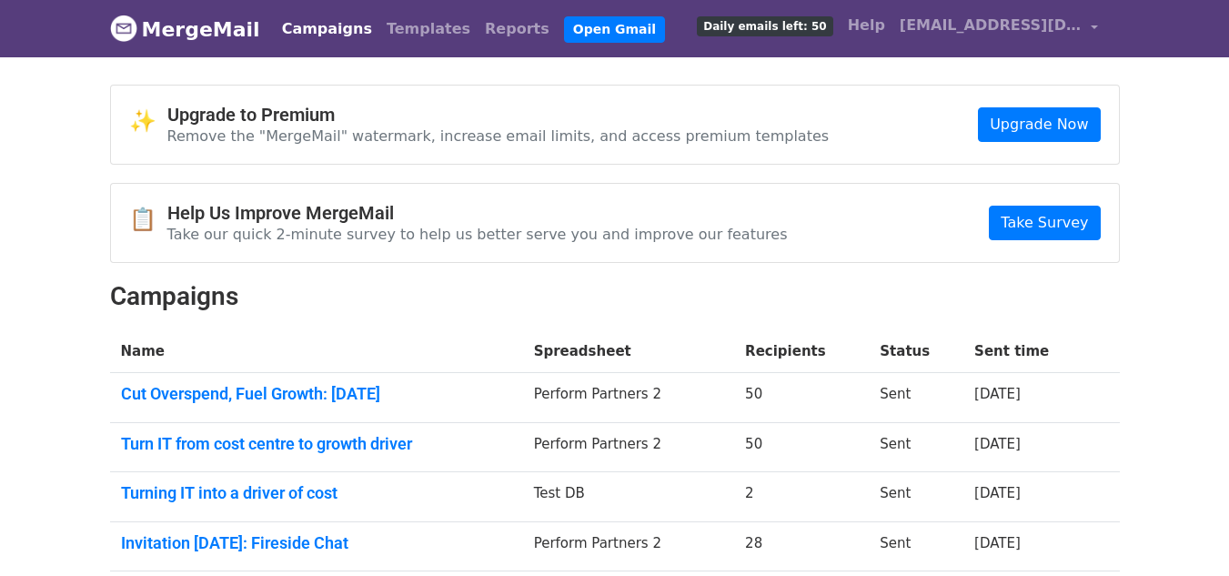
scroll to position [182, 0]
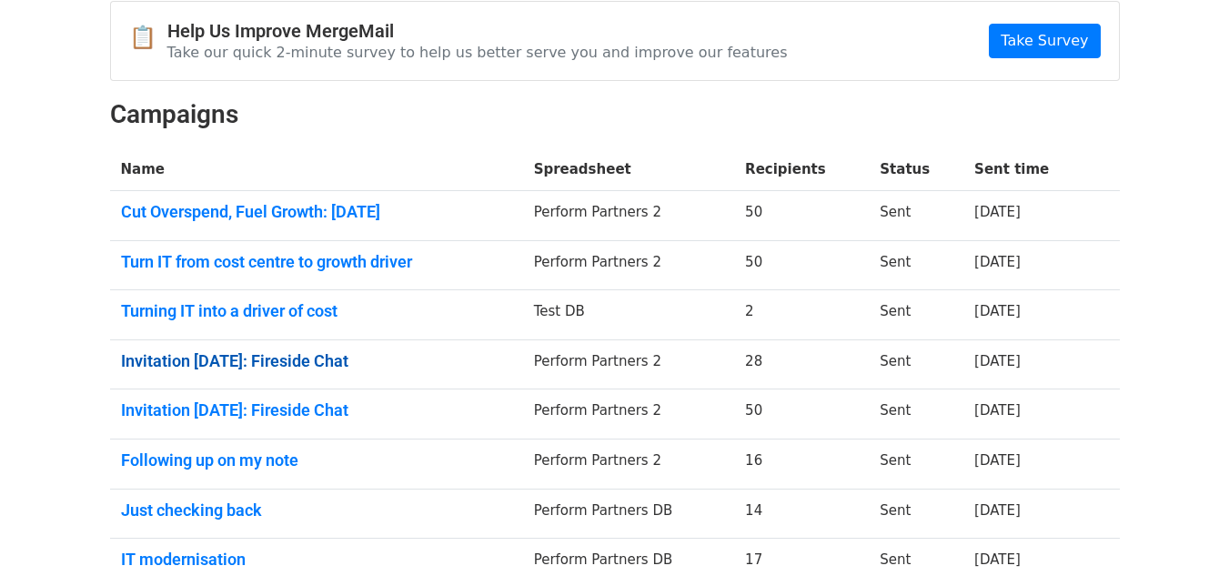
click at [289, 351] on link "Invitation [DATE]: Fireside Chat" at bounding box center [316, 361] width 391 height 20
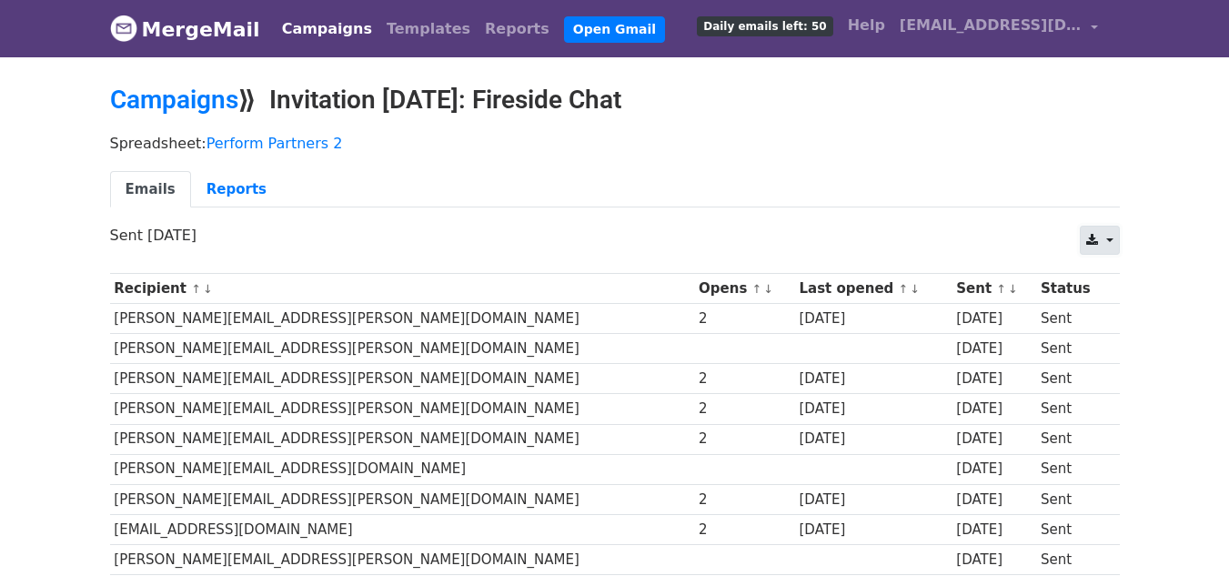
click at [1104, 234] on link at bounding box center [1099, 240] width 39 height 29
click at [1122, 309] on link "Excel" at bounding box center [1121, 310] width 82 height 29
click at [216, 107] on link "Campaigns" at bounding box center [174, 100] width 128 height 30
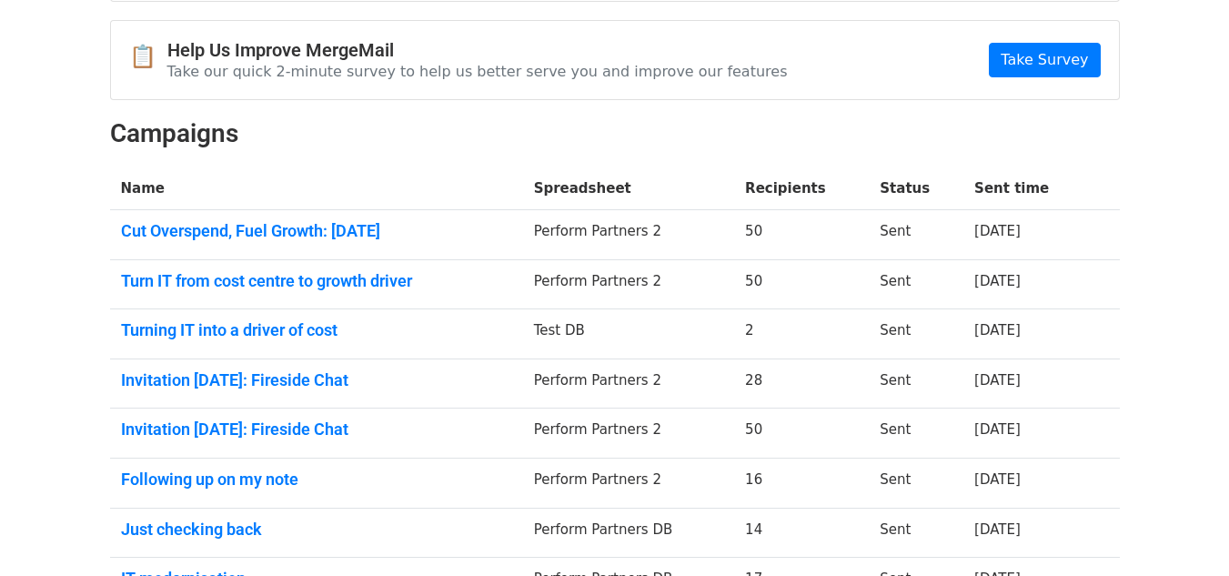
scroll to position [182, 0]
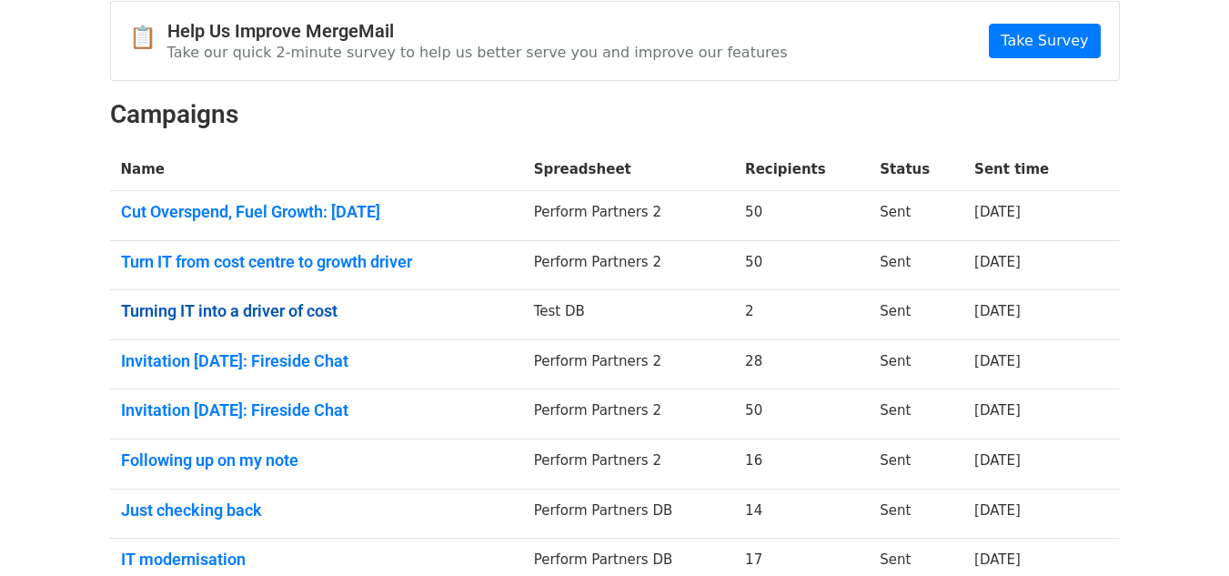
click at [224, 310] on link "Turning IT into a driver of cost" at bounding box center [316, 311] width 391 height 20
click at [277, 255] on link "Turn IT from cost centre to growth driver" at bounding box center [316, 262] width 391 height 20
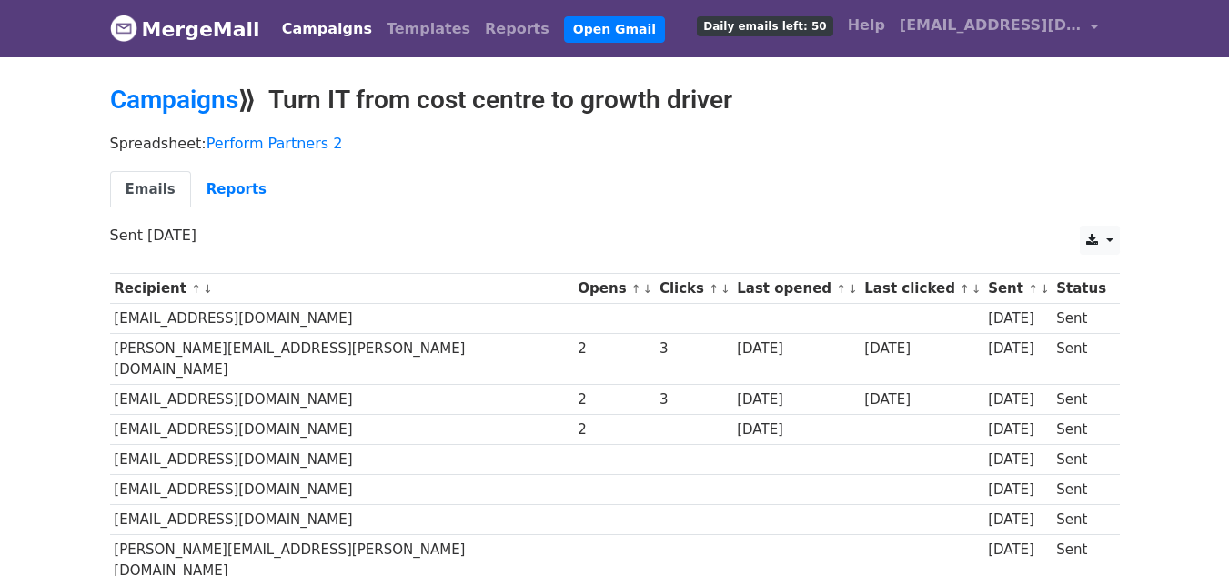
drag, startPoint x: 284, startPoint y: 95, endPoint x: 750, endPoint y: 95, distance: 466.6
click at [750, 95] on h2 "Campaigns ⟫ Turn IT from cost centre to growth driver" at bounding box center [615, 100] width 1010 height 31
copy h2 "Turn IT from cost centre to growth driver"
click at [1100, 237] on link at bounding box center [1099, 240] width 39 height 29
click at [1112, 306] on link "Excel" at bounding box center [1121, 310] width 82 height 29
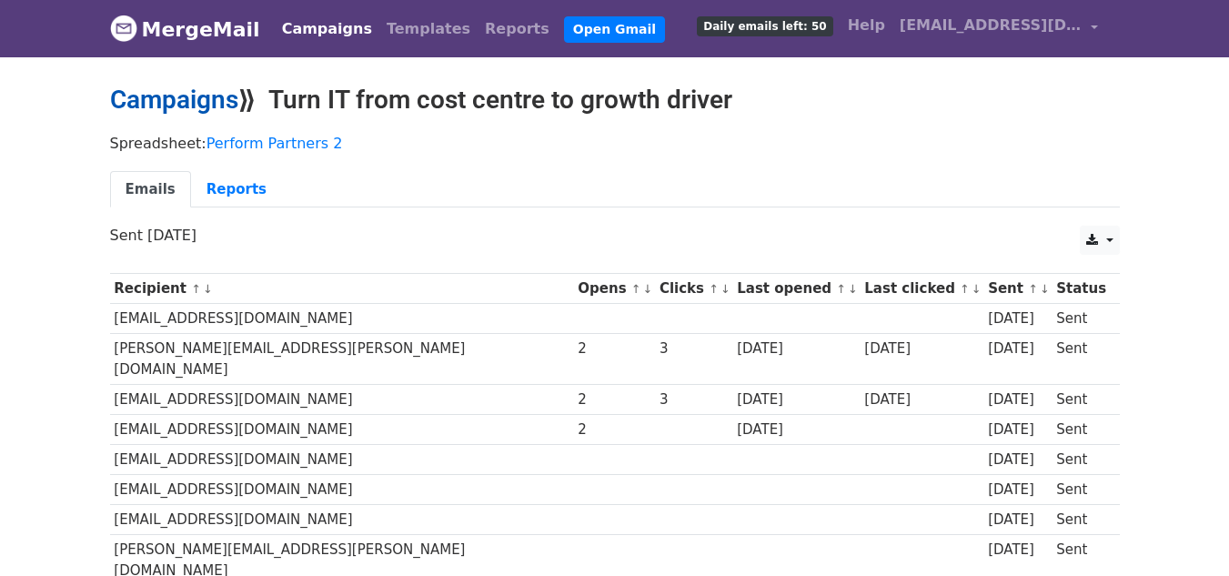
click at [202, 85] on link "Campaigns" at bounding box center [174, 100] width 128 height 30
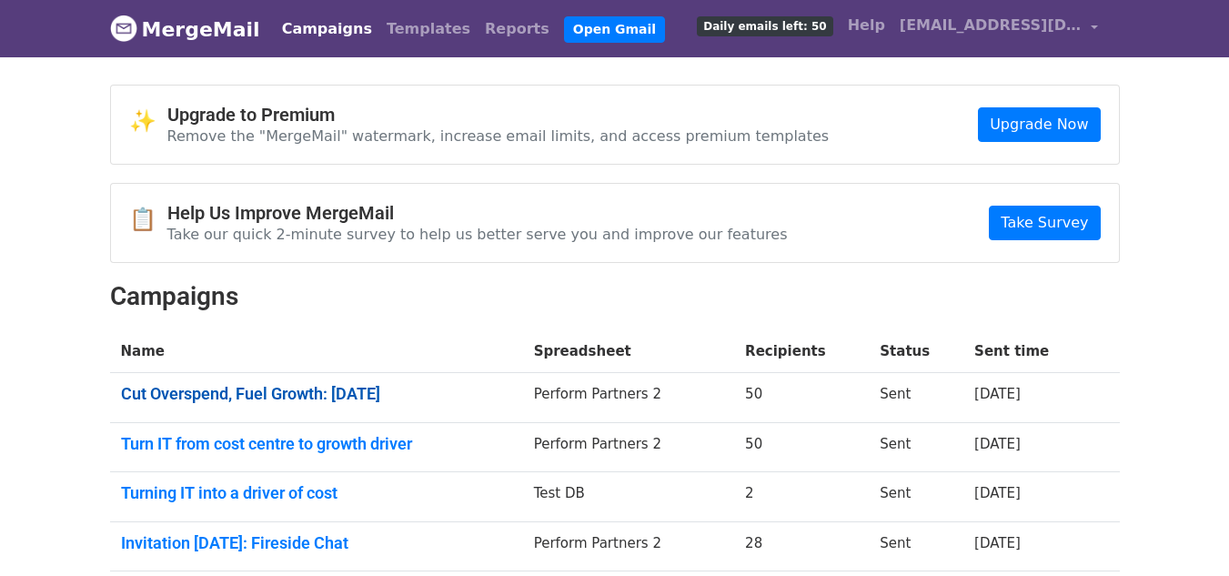
click at [194, 386] on link "Cut Overspend, Fuel Growth: [DATE]" at bounding box center [316, 394] width 391 height 20
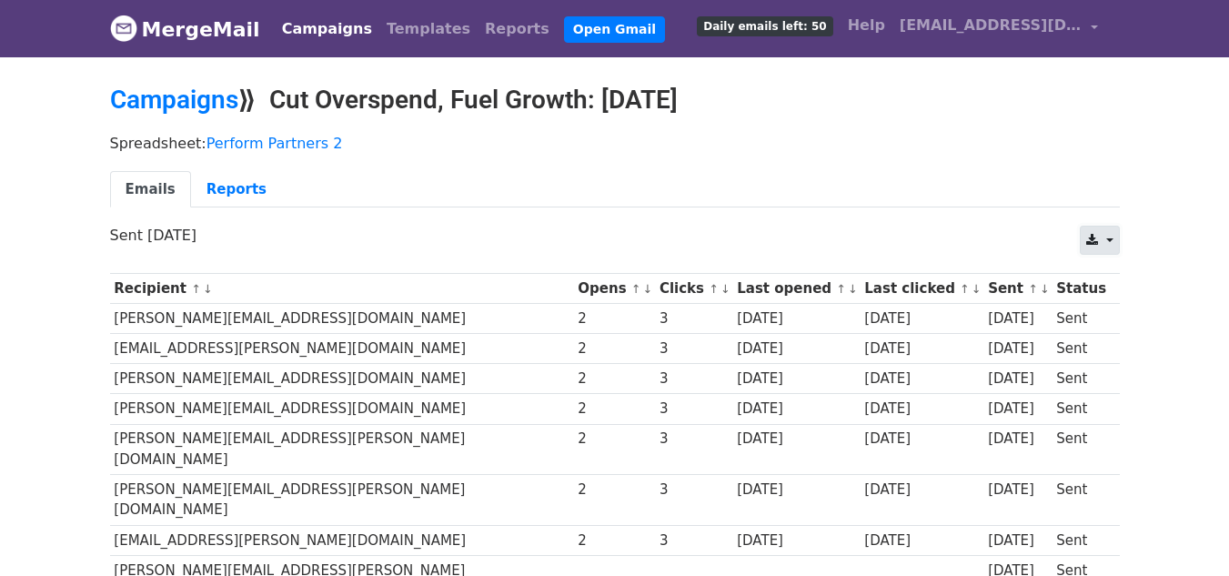
click at [1094, 241] on icon at bounding box center [1092, 240] width 12 height 13
click at [1100, 306] on link "Excel" at bounding box center [1121, 310] width 82 height 29
drag, startPoint x: 281, startPoint y: 92, endPoint x: 682, endPoint y: 105, distance: 401.3
click at [682, 105] on h2 "Campaigns ⟫ Cut Overspend, Fuel Growth: [DATE]" at bounding box center [615, 100] width 1010 height 31
copy h2 "Cut Overspend, Fuel Growth: [DATE]"
